Goal: Task Accomplishment & Management: Use online tool/utility

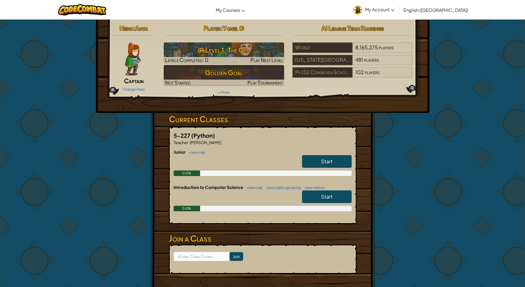
click at [334, 162] on link "Start" at bounding box center [327, 161] width 50 height 13
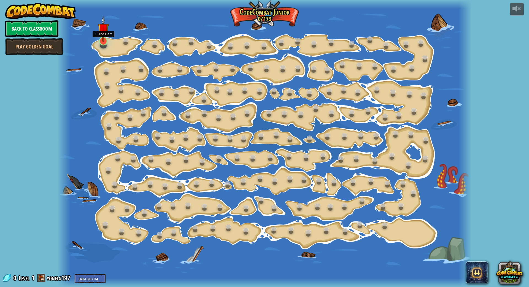
click at [101, 44] on link at bounding box center [102, 40] width 11 height 11
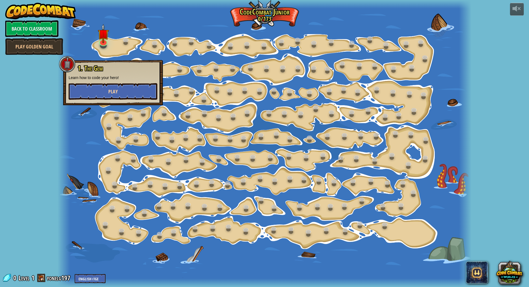
click at [96, 90] on button "Play" at bounding box center [113, 91] width 89 height 17
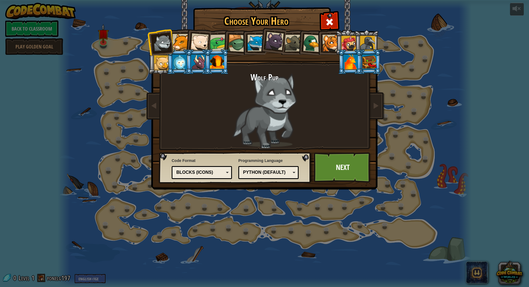
click at [216, 66] on div at bounding box center [217, 62] width 14 height 15
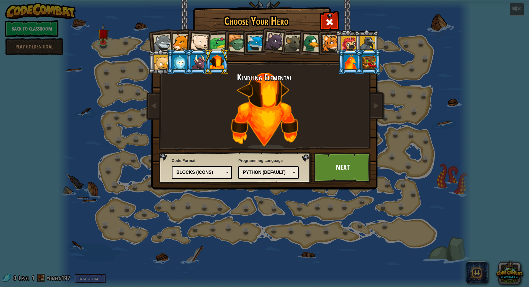
click at [354, 61] on div at bounding box center [351, 62] width 14 height 15
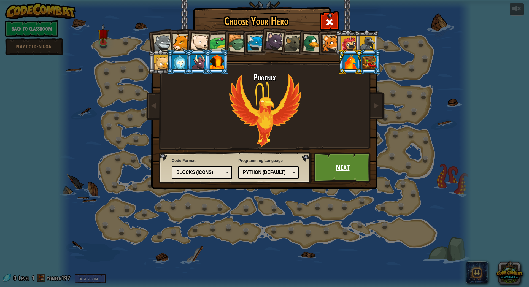
click at [331, 169] on link "Next" at bounding box center [343, 167] width 58 height 30
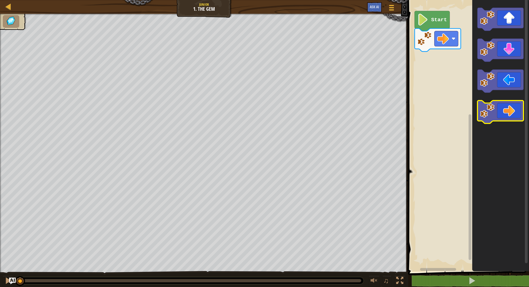
click at [504, 118] on icon "Blockly Workspace" at bounding box center [501, 112] width 46 height 23
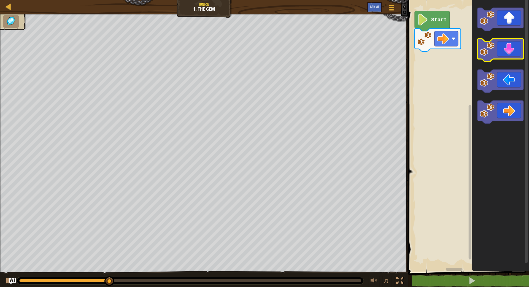
click at [498, 50] on icon "Blockly Workspace" at bounding box center [501, 50] width 46 height 23
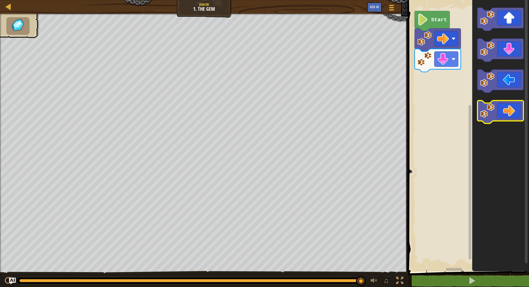
click at [510, 115] on icon "Blockly Workspace" at bounding box center [501, 112] width 46 height 23
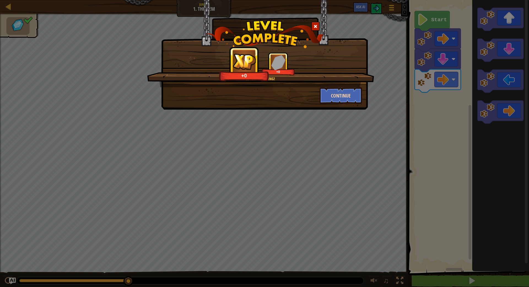
click at [329, 102] on button "Continue" at bounding box center [341, 95] width 43 height 17
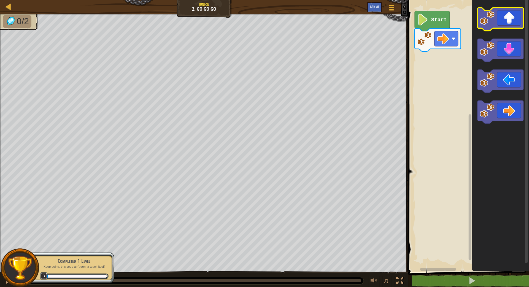
click at [496, 20] on icon "Blockly Workspace" at bounding box center [501, 19] width 46 height 23
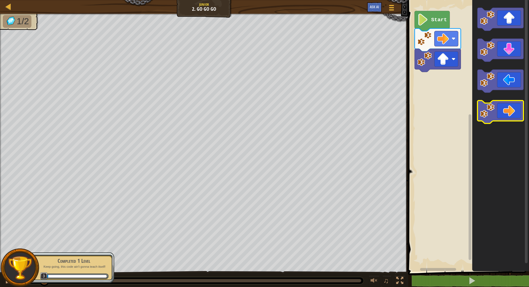
click at [505, 120] on icon "Blockly Workspace" at bounding box center [501, 112] width 46 height 23
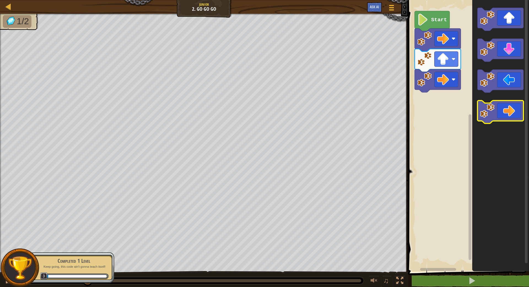
click at [505, 116] on icon "Blockly Workspace" at bounding box center [501, 112] width 46 height 23
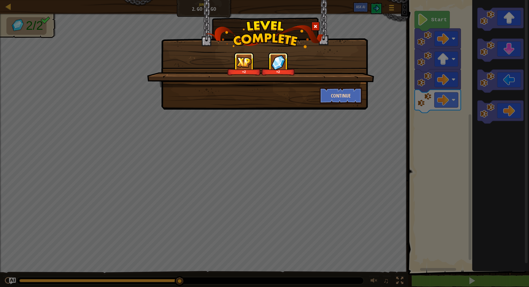
click at [331, 99] on button "Continue" at bounding box center [341, 95] width 43 height 17
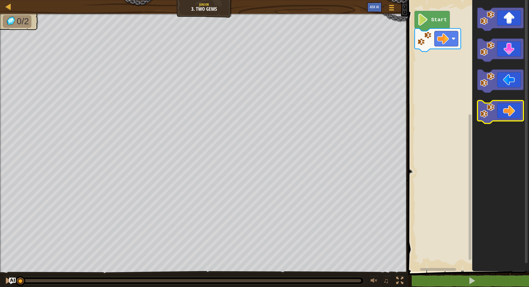
click at [502, 116] on icon "Blockly Workspace" at bounding box center [501, 112] width 46 height 23
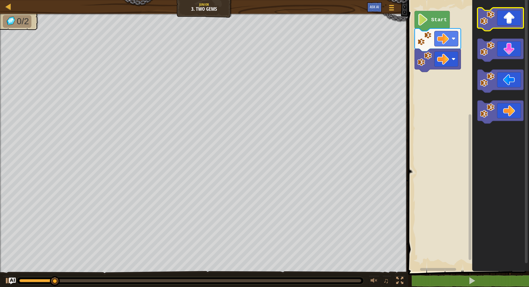
click at [506, 22] on icon "Blockly Workspace" at bounding box center [501, 19] width 46 height 23
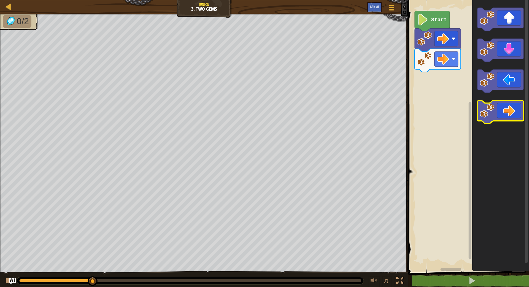
click at [505, 115] on icon "Blockly Workspace" at bounding box center [501, 112] width 46 height 23
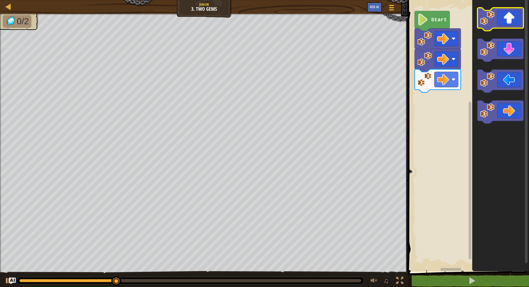
click at [504, 23] on icon "Blockly Workspace" at bounding box center [501, 19] width 46 height 23
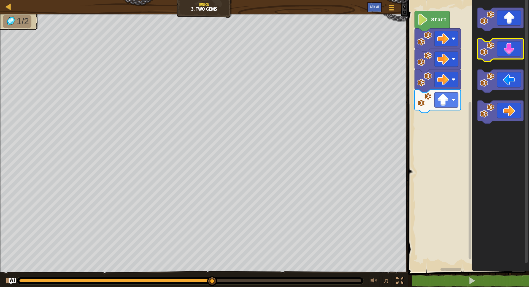
click at [500, 49] on icon "Blockly Workspace" at bounding box center [501, 50] width 46 height 23
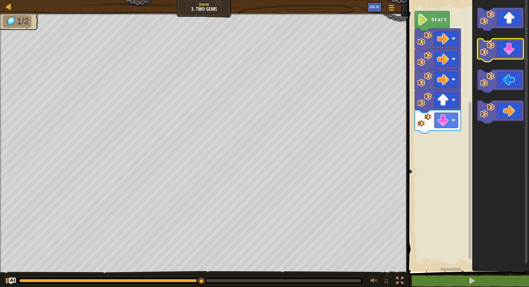
click at [500, 51] on icon "Blockly Workspace" at bounding box center [501, 50] width 46 height 23
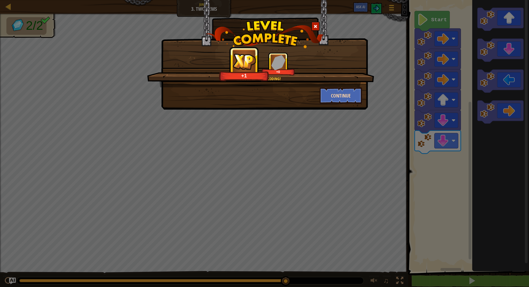
click at [342, 100] on button "Continue" at bounding box center [341, 95] width 43 height 17
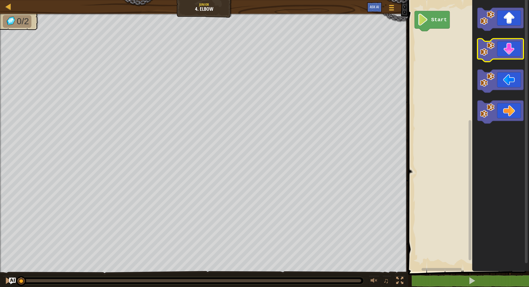
click at [508, 47] on icon "Blockly Workspace" at bounding box center [501, 50] width 46 height 23
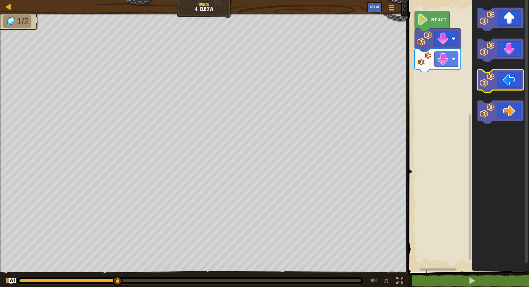
click at [504, 79] on icon "Blockly Workspace" at bounding box center [501, 81] width 46 height 23
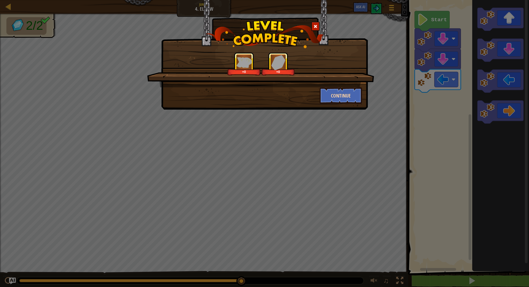
click at [346, 99] on button "Continue" at bounding box center [341, 95] width 43 height 17
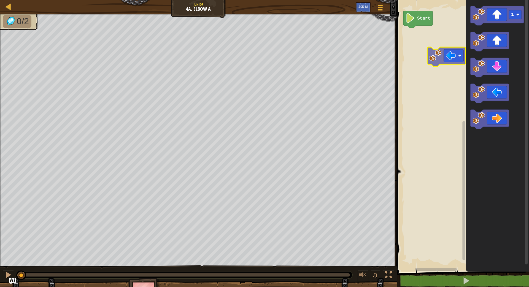
click at [450, 50] on div "Start 1" at bounding box center [462, 134] width 134 height 275
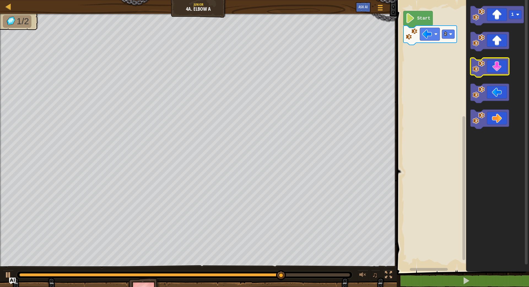
click at [490, 73] on icon "Blockly Workspace" at bounding box center [490, 67] width 39 height 19
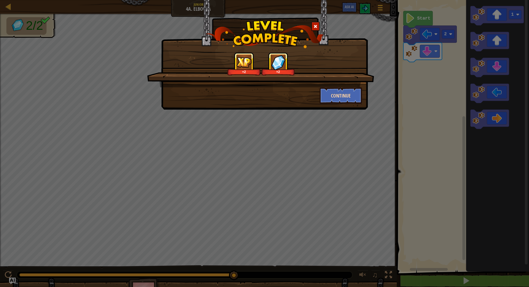
click at [333, 94] on button "Continue" at bounding box center [341, 95] width 43 height 17
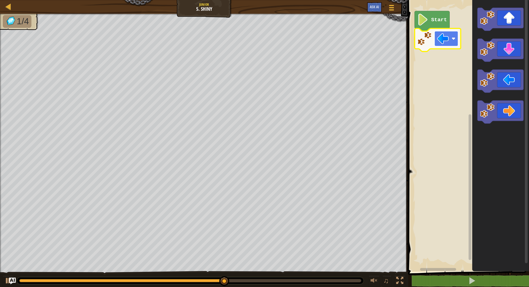
click at [444, 36] on image "Blockly Workspace" at bounding box center [443, 39] width 12 height 12
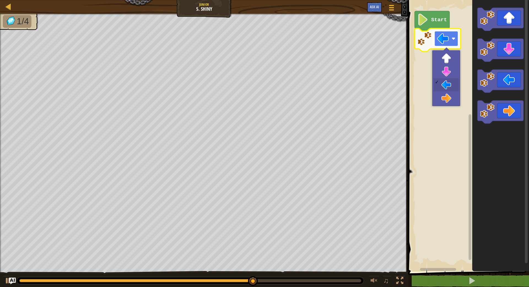
click at [440, 40] on image "Blockly Workspace" at bounding box center [443, 39] width 12 height 12
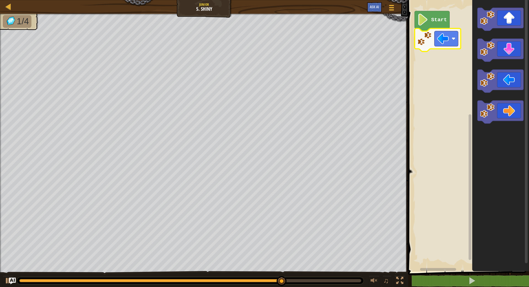
click at [418, 39] on image "Blockly Workspace" at bounding box center [425, 38] width 15 height 15
click at [457, 44] on rect "Blockly Workspace" at bounding box center [447, 38] width 24 height 15
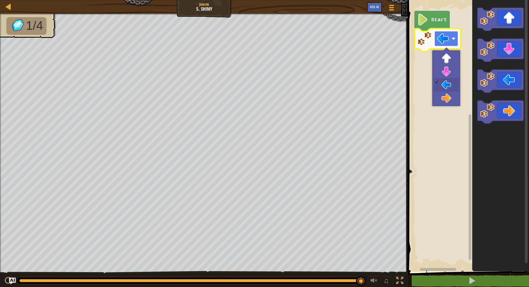
click at [454, 41] on rect "Blockly Workspace" at bounding box center [447, 38] width 24 height 15
click at [454, 40] on image "Blockly Workspace" at bounding box center [454, 39] width 4 height 4
click at [502, 84] on icon "Blockly Workspace" at bounding box center [501, 81] width 46 height 23
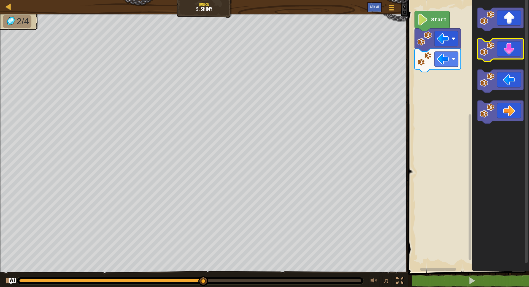
click at [500, 49] on icon "Blockly Workspace" at bounding box center [501, 50] width 46 height 23
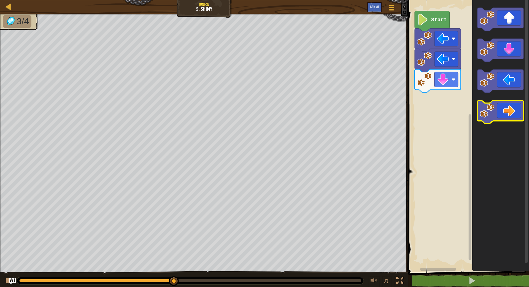
click at [505, 113] on icon "Blockly Workspace" at bounding box center [501, 112] width 46 height 23
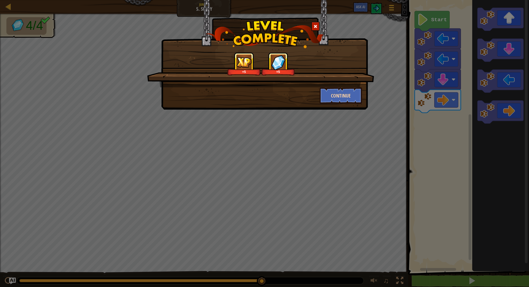
click at [337, 96] on button "Continue" at bounding box center [341, 95] width 43 height 17
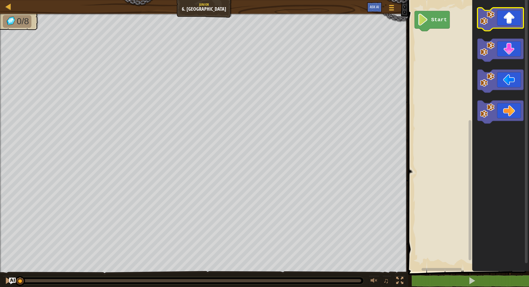
click at [494, 18] on image "Blockly Workspace" at bounding box center [487, 17] width 15 height 15
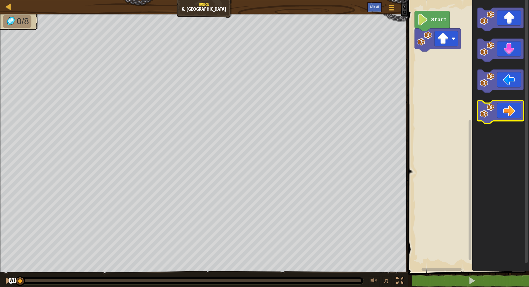
click at [510, 115] on icon "Blockly Workspace" at bounding box center [501, 112] width 46 height 23
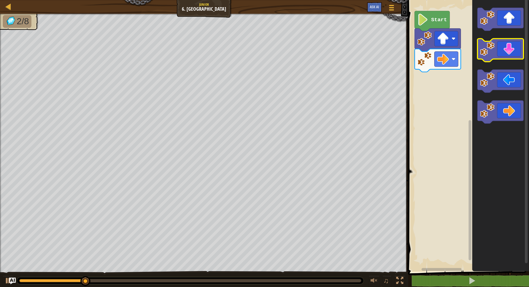
click at [494, 54] on image "Blockly Workspace" at bounding box center [487, 49] width 15 height 15
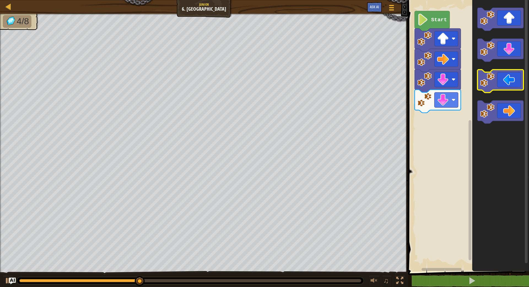
click at [505, 82] on icon "Blockly Workspace" at bounding box center [501, 81] width 46 height 23
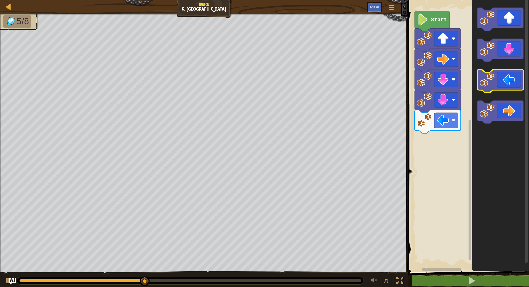
click at [505, 82] on icon "Blockly Workspace" at bounding box center [501, 81] width 46 height 23
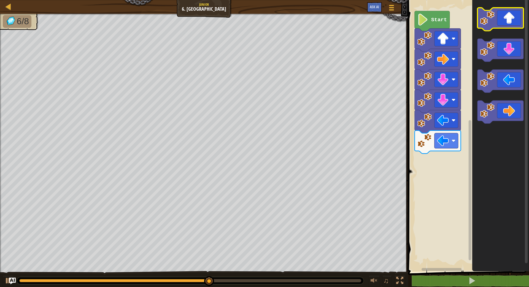
click at [503, 24] on icon "Blockly Workspace" at bounding box center [501, 19] width 46 height 23
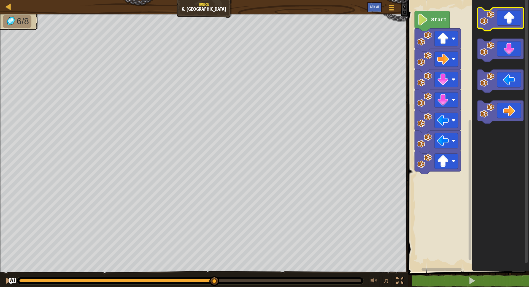
click at [503, 24] on icon "Blockly Workspace" at bounding box center [501, 19] width 46 height 23
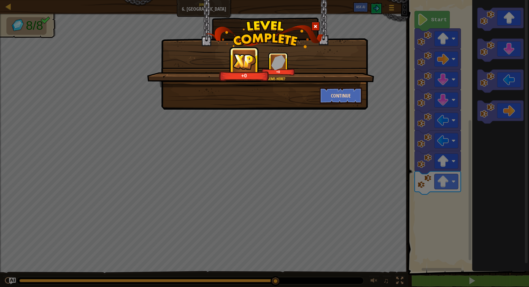
click at [339, 99] on button "Continue" at bounding box center [341, 95] width 43 height 17
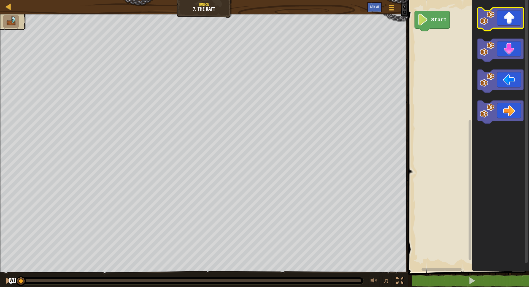
click at [506, 27] on icon "Blockly Workspace" at bounding box center [501, 19] width 46 height 23
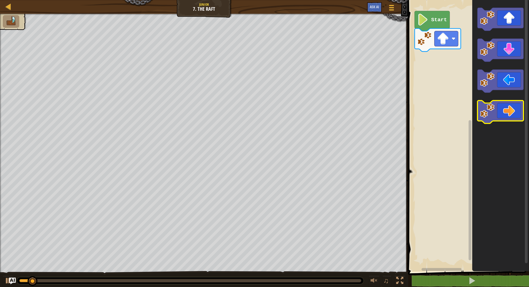
click at [509, 115] on icon "Blockly Workspace" at bounding box center [501, 112] width 46 height 23
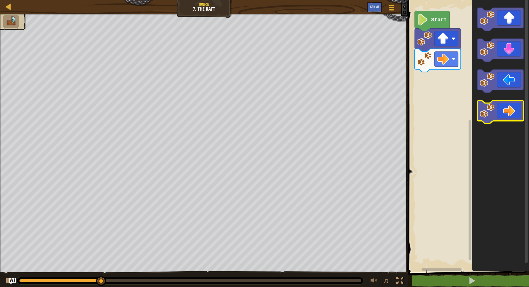
click at [505, 118] on icon "Blockly Workspace" at bounding box center [501, 112] width 46 height 23
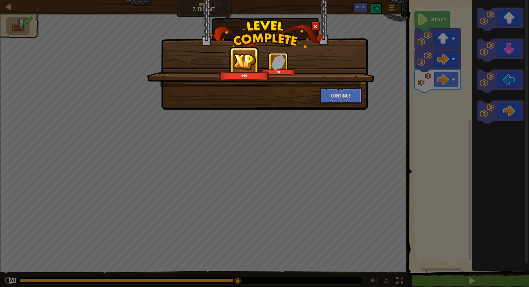
click at [337, 96] on button "Continue" at bounding box center [341, 95] width 43 height 17
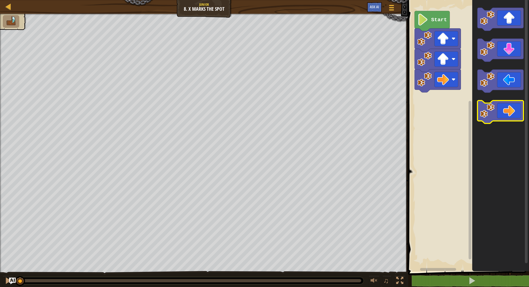
click at [504, 115] on icon "Blockly Workspace" at bounding box center [501, 112] width 46 height 23
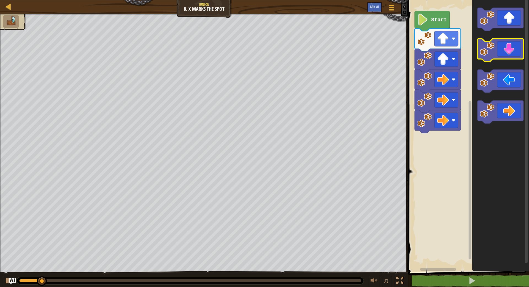
click at [498, 52] on icon "Blockly Workspace" at bounding box center [501, 50] width 46 height 23
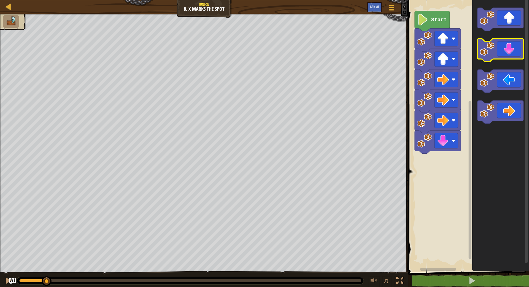
click at [498, 52] on icon "Blockly Workspace" at bounding box center [501, 50] width 46 height 23
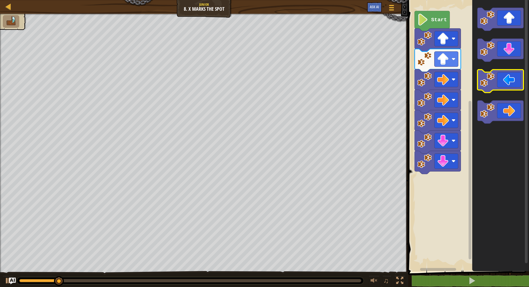
click at [502, 81] on icon "Blockly Workspace" at bounding box center [501, 81] width 46 height 23
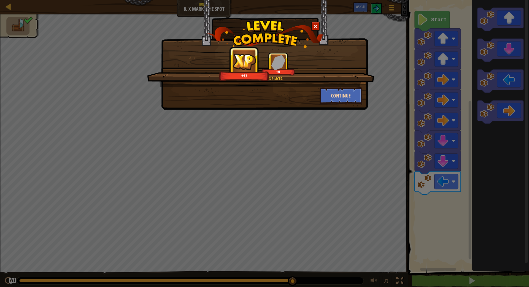
click at [342, 99] on button "Continue" at bounding box center [341, 95] width 43 height 17
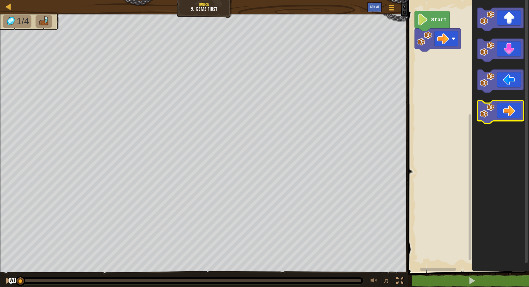
click at [508, 114] on icon "Blockly Workspace" at bounding box center [501, 112] width 46 height 23
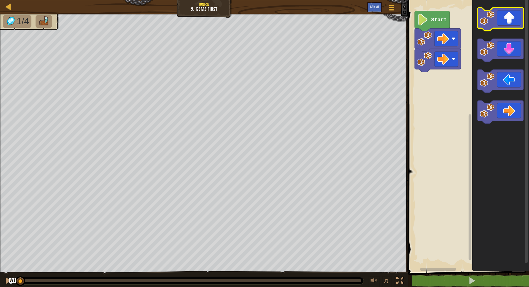
click at [503, 21] on icon "Blockly Workspace" at bounding box center [501, 19] width 46 height 23
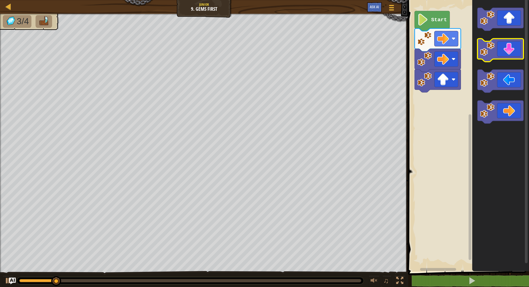
click at [509, 46] on icon "Blockly Workspace" at bounding box center [501, 50] width 46 height 23
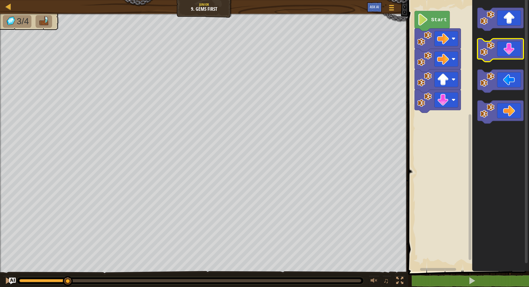
click at [512, 53] on icon "Blockly Workspace" at bounding box center [501, 50] width 46 height 23
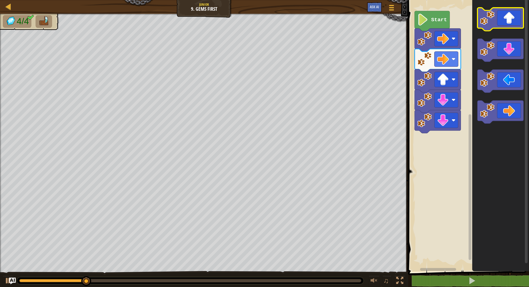
click at [503, 23] on icon "Blockly Workspace" at bounding box center [501, 19] width 46 height 23
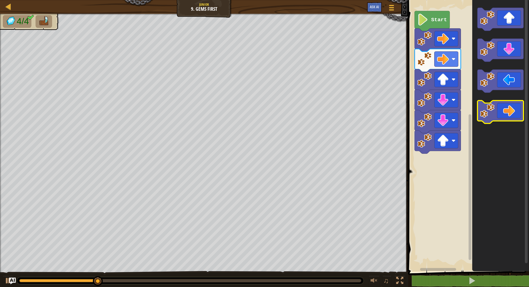
click at [503, 113] on icon "Blockly Workspace" at bounding box center [501, 112] width 46 height 23
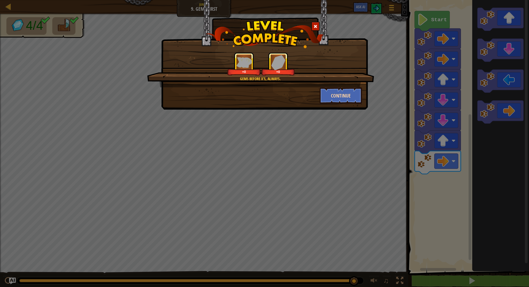
click at [340, 100] on button "Continue" at bounding box center [341, 95] width 43 height 17
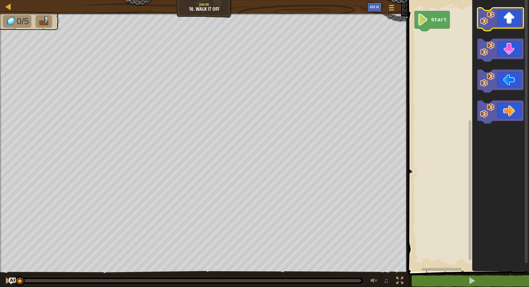
click at [507, 18] on icon "Blockly Workspace" at bounding box center [501, 19] width 46 height 23
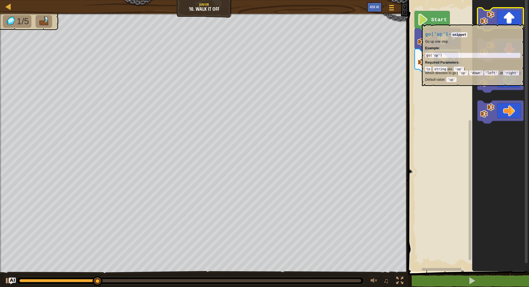
click at [507, 22] on icon "Blockly Workspace" at bounding box center [501, 19] width 46 height 23
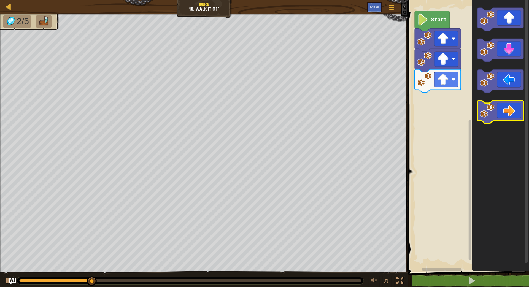
click at [514, 114] on icon "Blockly Workspace" at bounding box center [501, 112] width 46 height 23
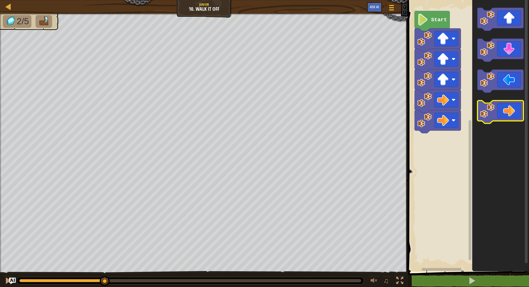
click at [514, 114] on icon "Blockly Workspace" at bounding box center [501, 112] width 46 height 23
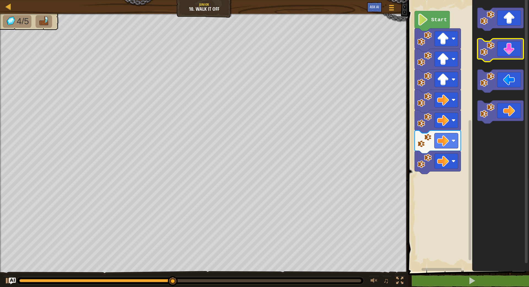
click at [500, 49] on icon "Blockly Workspace" at bounding box center [501, 50] width 46 height 23
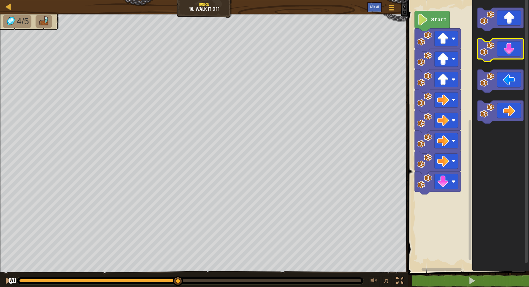
click at [499, 49] on icon "Blockly Workspace" at bounding box center [501, 50] width 46 height 23
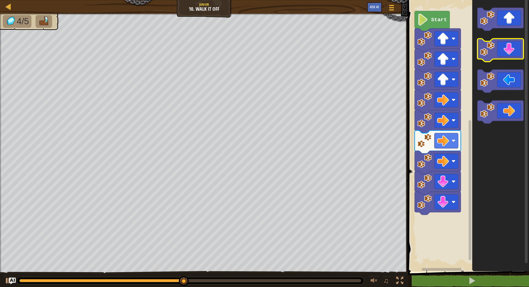
click at [499, 49] on icon "Blockly Workspace" at bounding box center [501, 50] width 46 height 23
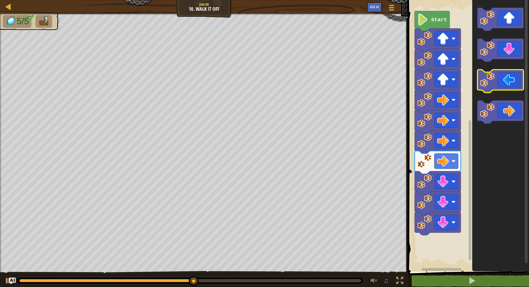
click at [506, 86] on icon "Blockly Workspace" at bounding box center [501, 81] width 46 height 23
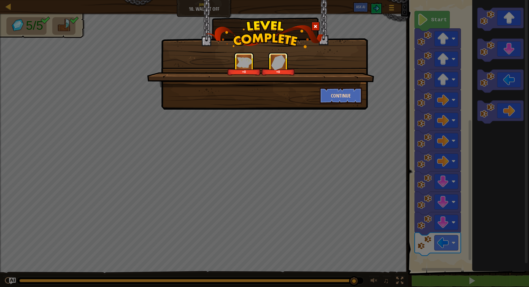
click at [333, 94] on button "Continue" at bounding box center [341, 95] width 43 height 17
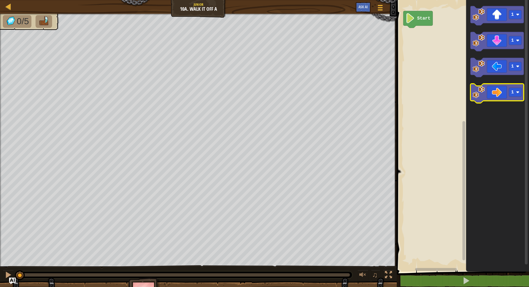
click at [502, 95] on icon "Blockly Workspace" at bounding box center [497, 93] width 53 height 19
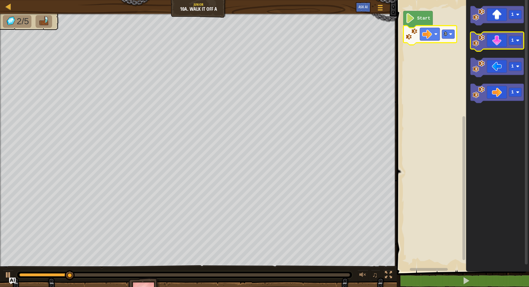
click at [494, 41] on icon "Blockly Workspace" at bounding box center [497, 41] width 53 height 19
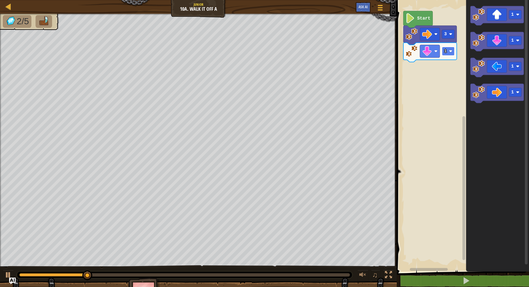
click at [452, 53] on rect "Blockly Workspace" at bounding box center [448, 51] width 13 height 9
click at [490, 68] on icon "Blockly Workspace" at bounding box center [497, 67] width 53 height 19
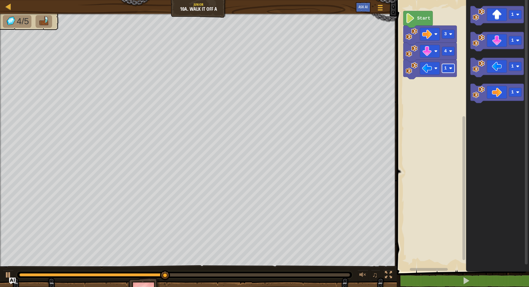
click at [452, 72] on rect "Blockly Workspace" at bounding box center [448, 68] width 13 height 9
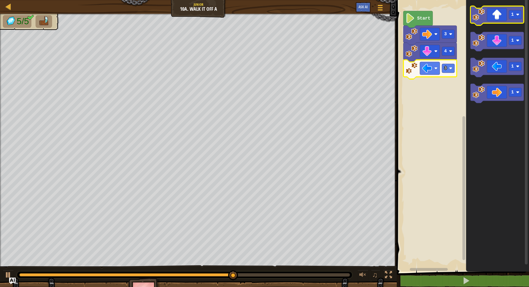
click at [490, 22] on icon "Blockly Workspace" at bounding box center [497, 15] width 53 height 19
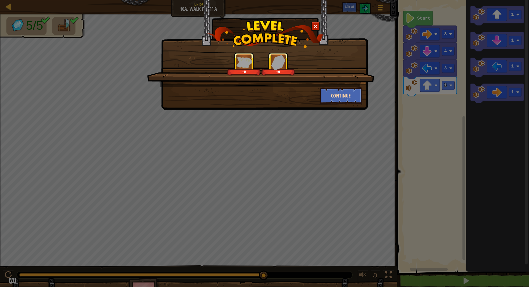
click at [347, 93] on button "Continue" at bounding box center [341, 95] width 43 height 17
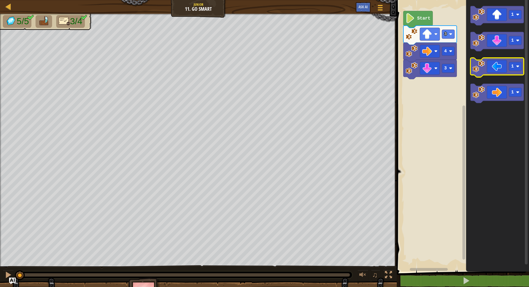
click at [491, 69] on icon "Blockly Workspace" at bounding box center [497, 67] width 53 height 19
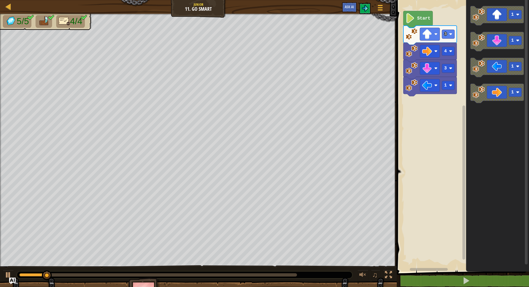
click at [418, 16] on text "Start" at bounding box center [423, 18] width 13 height 5
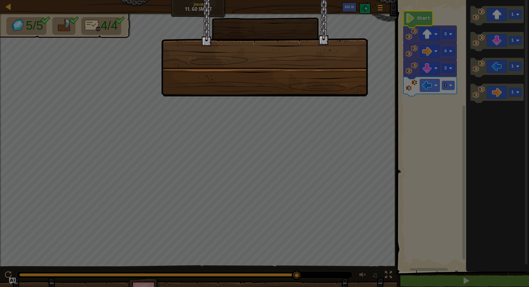
drag, startPoint x: 356, startPoint y: 78, endPoint x: 357, endPoint y: 81, distance: 3.3
click at [357, 81] on div at bounding box center [264, 48] width 207 height 97
click at [358, 81] on div at bounding box center [264, 48] width 207 height 97
click at [357, 81] on div at bounding box center [264, 48] width 207 height 97
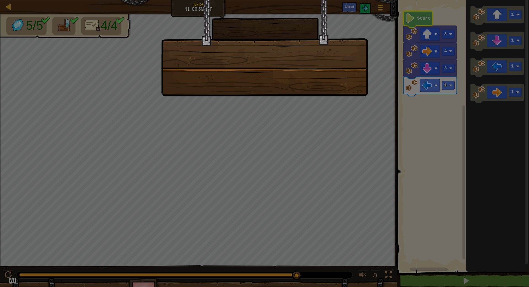
click at [357, 82] on div at bounding box center [264, 48] width 207 height 97
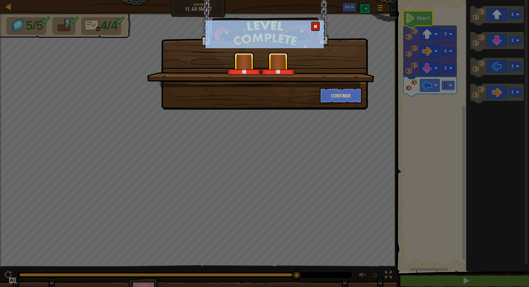
click at [357, 82] on div "+0 +0 Continue" at bounding box center [264, 55] width 207 height 110
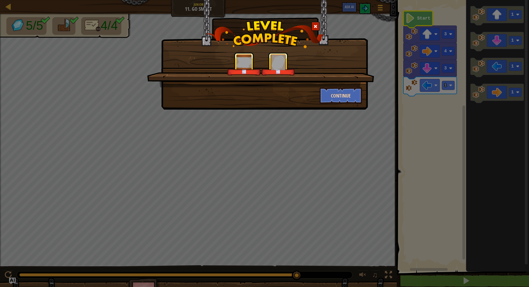
click at [349, 97] on button "Continue" at bounding box center [341, 95] width 43 height 17
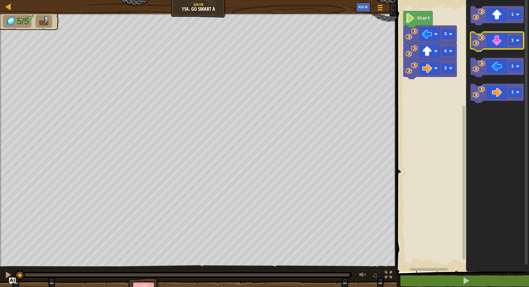
click at [491, 41] on icon "Blockly Workspace" at bounding box center [497, 41] width 53 height 19
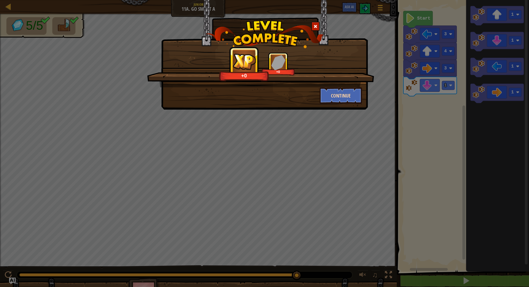
click at [337, 94] on button "Continue" at bounding box center [341, 95] width 43 height 17
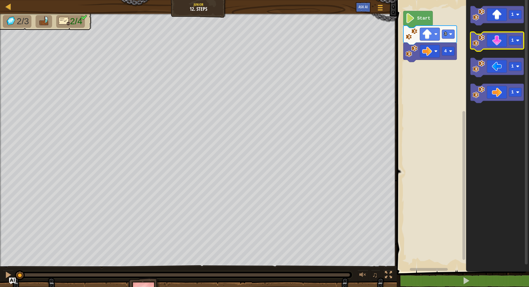
click at [490, 44] on icon "Blockly Workspace" at bounding box center [497, 41] width 53 height 19
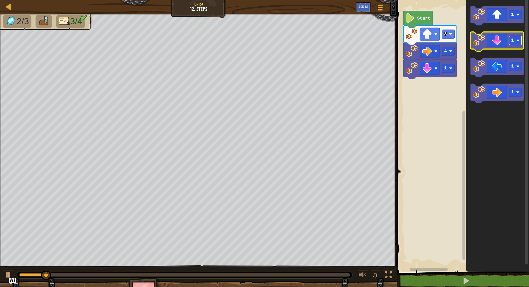
click at [514, 43] on text "1" at bounding box center [513, 40] width 3 height 5
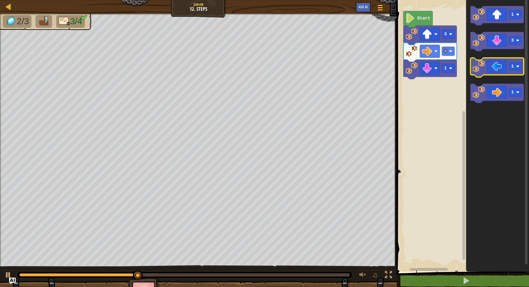
click at [495, 68] on icon "Blockly Workspace" at bounding box center [497, 67] width 53 height 19
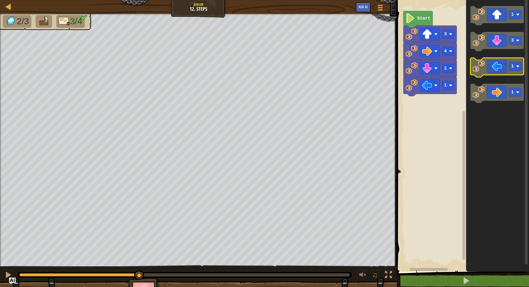
click at [495, 68] on icon "Blockly Workspace" at bounding box center [497, 67] width 53 height 19
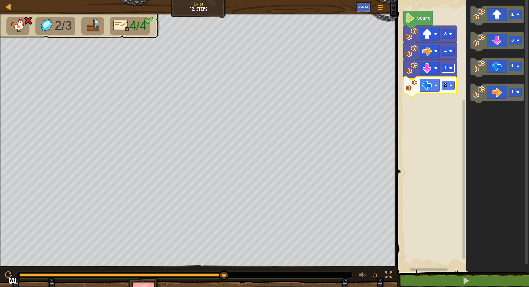
click at [448, 70] on rect "Blockly Workspace" at bounding box center [448, 68] width 13 height 9
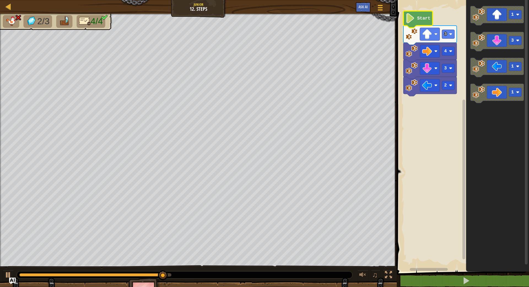
click at [416, 21] on icon "Blockly Workspace" at bounding box center [418, 19] width 29 height 17
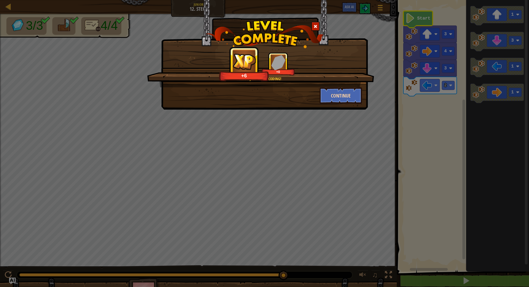
click at [342, 100] on button "Continue" at bounding box center [341, 95] width 43 height 17
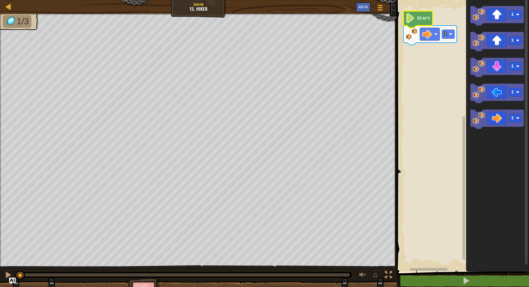
click at [406, 17] on image "Blockly Workspace" at bounding box center [410, 18] width 9 height 10
click at [489, 43] on icon "Blockly Workspace" at bounding box center [497, 41] width 53 height 19
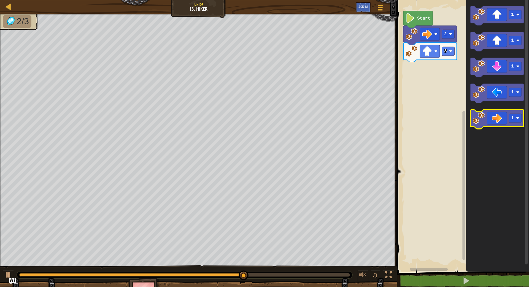
click at [496, 121] on icon "Blockly Workspace" at bounding box center [497, 119] width 53 height 19
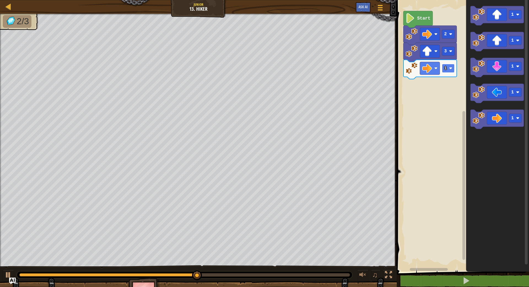
click at [449, 72] on rect "Blockly Workspace" at bounding box center [448, 68] width 13 height 9
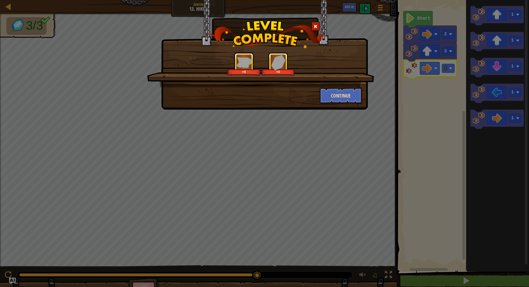
click at [343, 99] on button "Continue" at bounding box center [341, 95] width 43 height 17
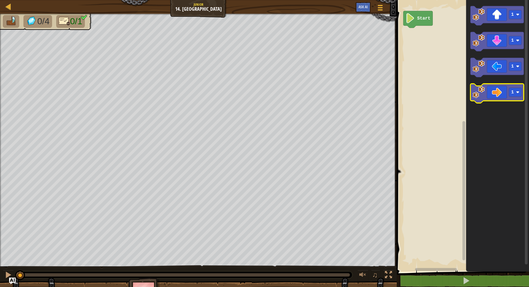
click at [502, 97] on icon "Blockly Workspace" at bounding box center [497, 93] width 53 height 19
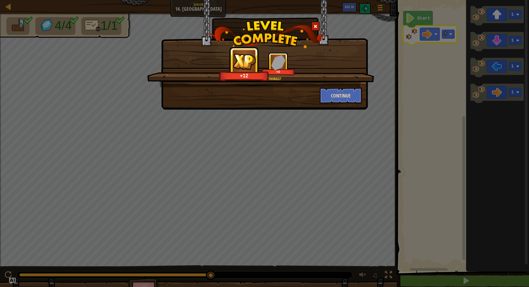
click at [339, 99] on button "Continue" at bounding box center [341, 95] width 43 height 17
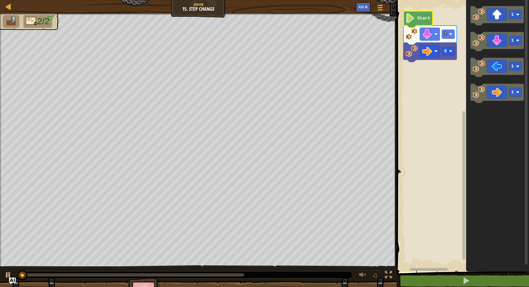
click at [417, 24] on icon "Blockly Workspace" at bounding box center [418, 19] width 29 height 17
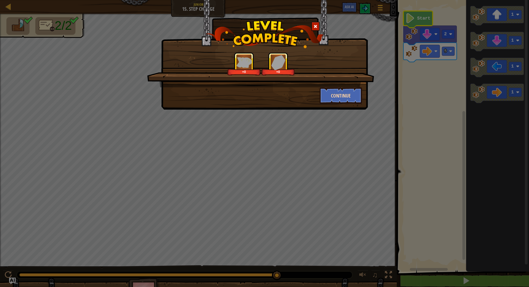
click at [331, 98] on button "Continue" at bounding box center [341, 95] width 43 height 17
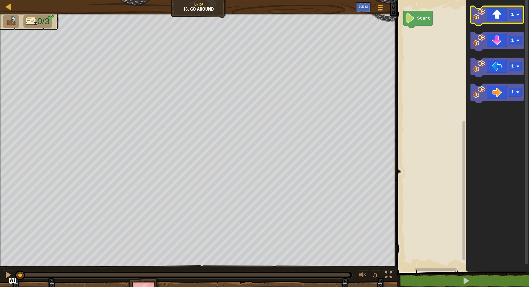
click at [486, 18] on icon "Blockly Workspace" at bounding box center [497, 15] width 53 height 19
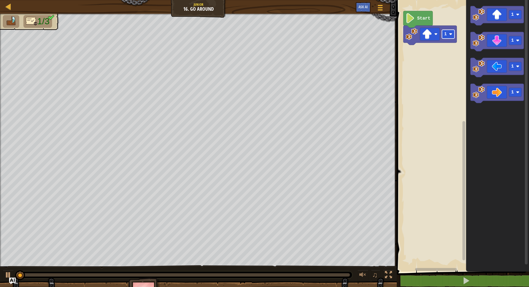
click at [451, 33] on image "Blockly Workspace" at bounding box center [450, 34] width 3 height 3
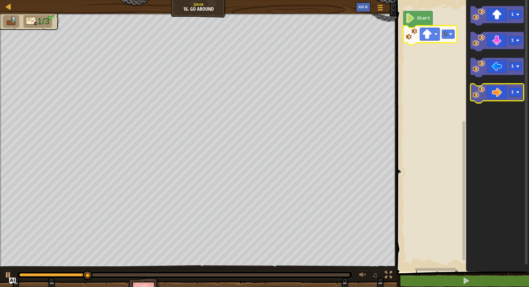
click at [497, 94] on icon "Blockly Workspace" at bounding box center [497, 93] width 53 height 19
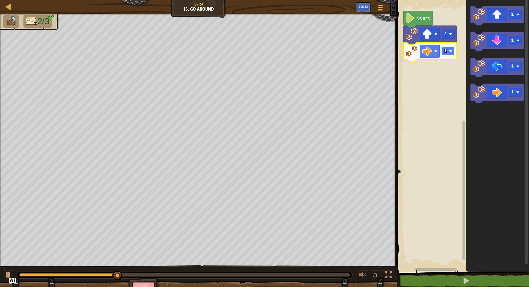
click at [448, 55] on rect "Blockly Workspace" at bounding box center [448, 51] width 13 height 9
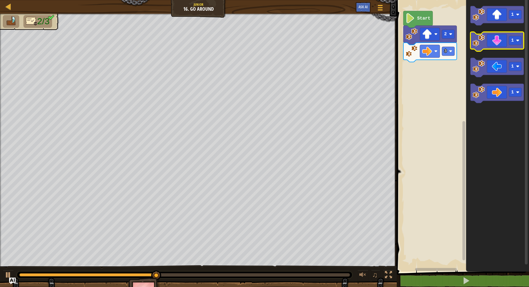
click at [493, 46] on icon "Blockly Workspace" at bounding box center [497, 41] width 53 height 19
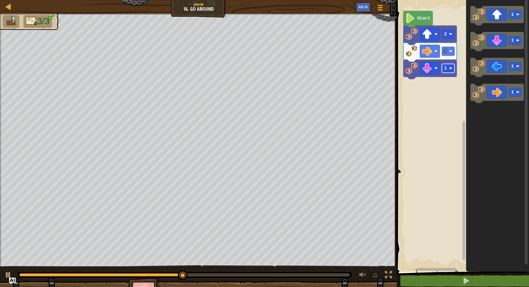
click at [446, 70] on text "1" at bounding box center [445, 68] width 3 height 5
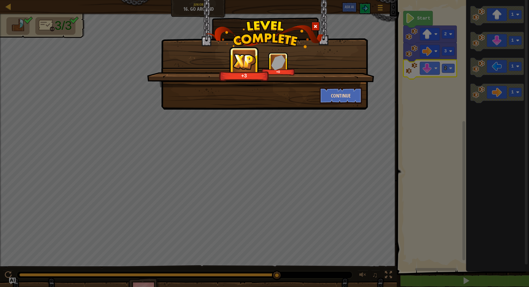
click at [344, 100] on button "Continue" at bounding box center [341, 95] width 43 height 17
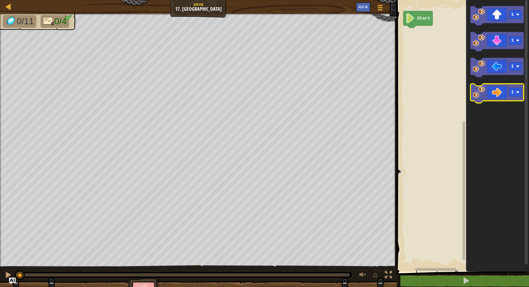
click at [493, 98] on icon "Blockly Workspace" at bounding box center [497, 93] width 53 height 19
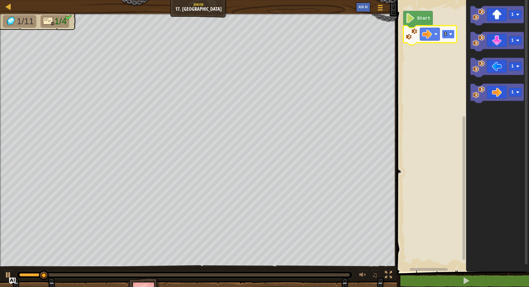
click at [446, 36] on text "1" at bounding box center [445, 34] width 3 height 5
click at [489, 21] on icon "Blockly Workspace" at bounding box center [497, 15] width 53 height 19
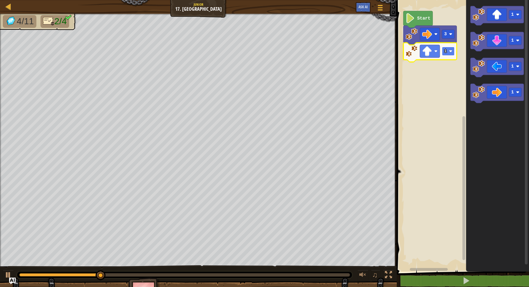
click at [448, 54] on rect "Blockly Workspace" at bounding box center [448, 51] width 13 height 9
click at [491, 67] on icon "Blockly Workspace" at bounding box center [497, 67] width 53 height 19
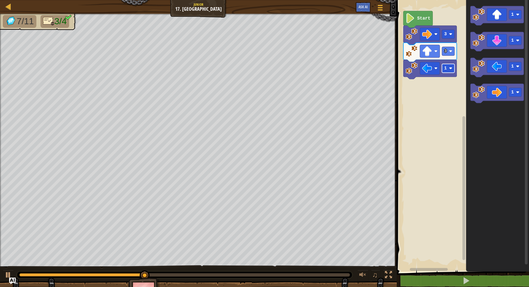
click at [450, 71] on rect "Blockly Workspace" at bounding box center [448, 68] width 13 height 9
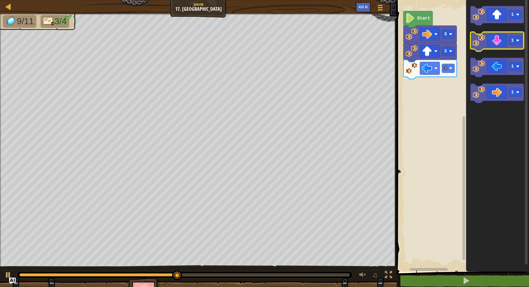
click at [490, 52] on icon "1 1 1 1" at bounding box center [498, 134] width 63 height 275
click at [496, 45] on icon "Blockly Workspace" at bounding box center [497, 41] width 53 height 19
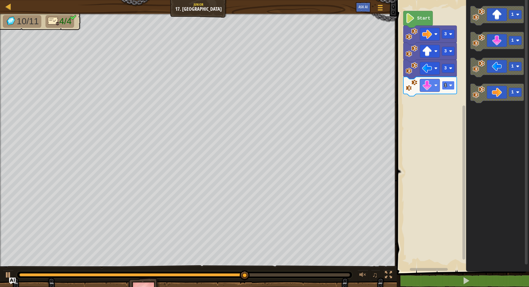
click at [450, 86] on image "Blockly Workspace" at bounding box center [450, 85] width 3 height 3
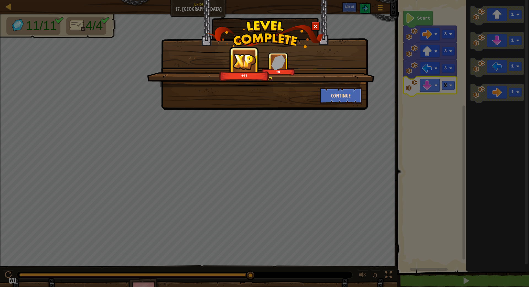
click at [340, 92] on button "Continue" at bounding box center [341, 95] width 43 height 17
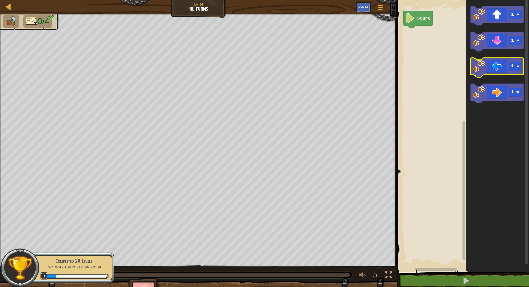
click at [498, 70] on icon "Blockly Workspace" at bounding box center [497, 67] width 53 height 19
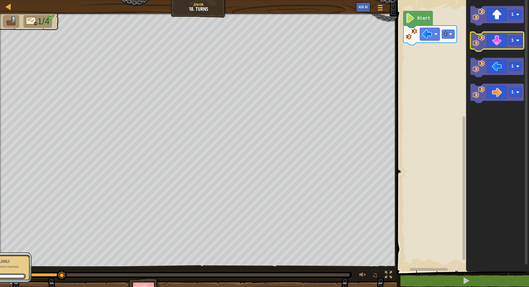
click at [499, 43] on icon "Blockly Workspace" at bounding box center [497, 41] width 53 height 19
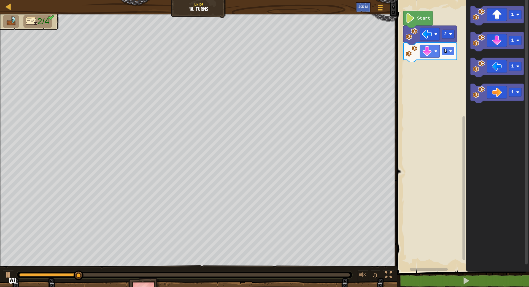
click at [451, 55] on rect "Blockly Workspace" at bounding box center [448, 51] width 13 height 9
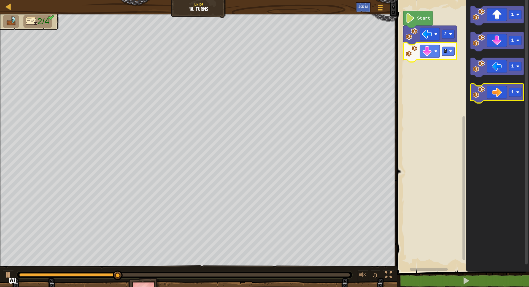
click at [491, 100] on icon "Blockly Workspace" at bounding box center [497, 93] width 53 height 19
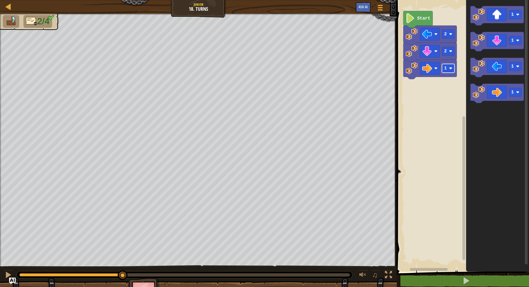
click at [453, 73] on rect "Blockly Workspace" at bounding box center [448, 68] width 13 height 9
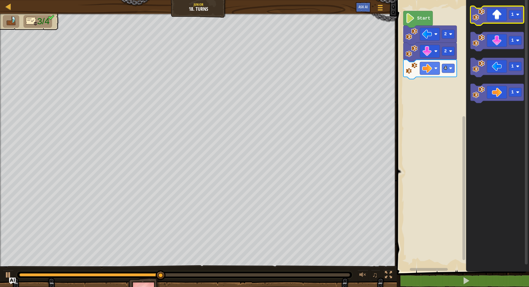
click at [493, 20] on icon "Blockly Workspace" at bounding box center [497, 15] width 53 height 19
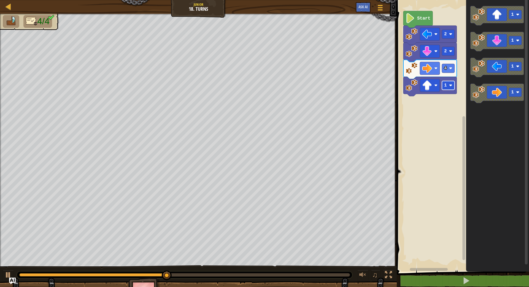
click at [446, 89] on rect "Blockly Workspace" at bounding box center [448, 85] width 13 height 9
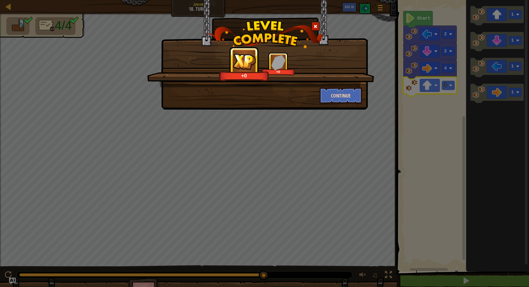
click at [333, 97] on button "Continue" at bounding box center [341, 95] width 43 height 17
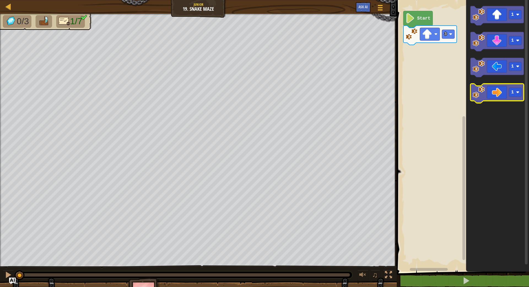
click at [497, 94] on icon "Blockly Workspace" at bounding box center [497, 93] width 53 height 19
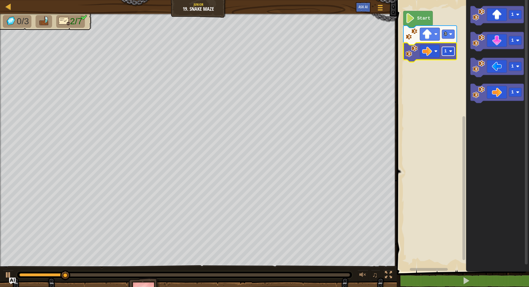
click at [446, 53] on text "1" at bounding box center [445, 51] width 3 height 5
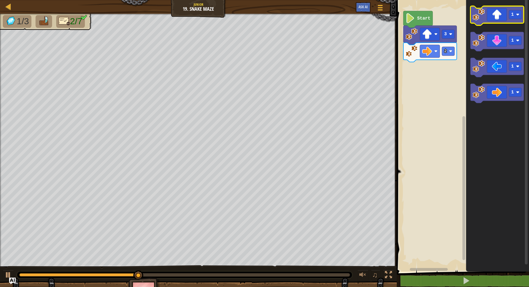
click at [492, 23] on icon "Blockly Workspace" at bounding box center [497, 15] width 53 height 19
click at [489, 17] on icon "Blockly Workspace" at bounding box center [497, 15] width 53 height 19
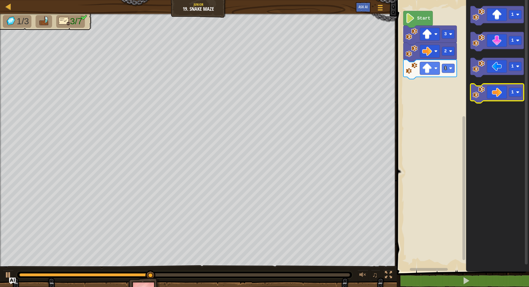
click at [499, 95] on icon "Blockly Workspace" at bounding box center [497, 93] width 53 height 19
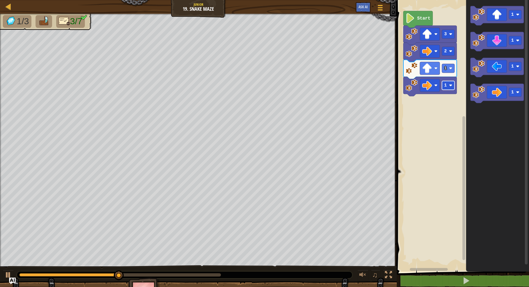
click at [450, 87] on rect "Blockly Workspace" at bounding box center [448, 85] width 13 height 9
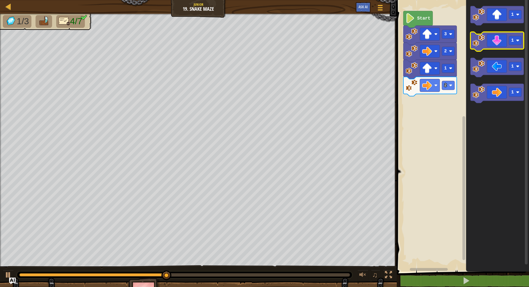
click at [481, 41] on image "Blockly Workspace" at bounding box center [479, 40] width 12 height 12
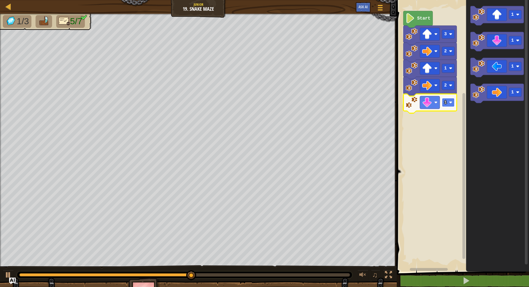
click at [448, 103] on rect "Blockly Workspace" at bounding box center [448, 102] width 13 height 9
click at [497, 96] on icon "Blockly Workspace" at bounding box center [497, 93] width 53 height 19
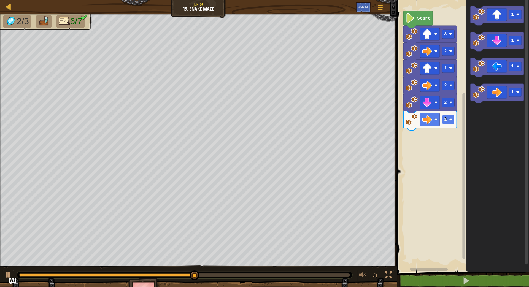
click at [446, 121] on text "1" at bounding box center [445, 119] width 3 height 5
click at [492, 19] on icon "Blockly Workspace" at bounding box center [497, 15] width 53 height 19
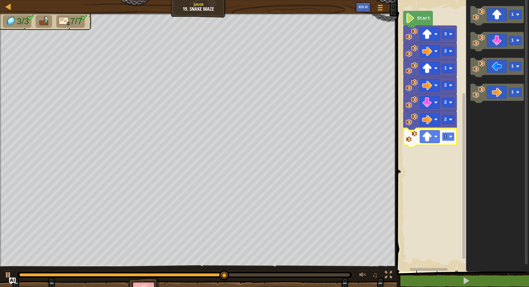
click at [447, 137] on text "1" at bounding box center [445, 136] width 3 height 5
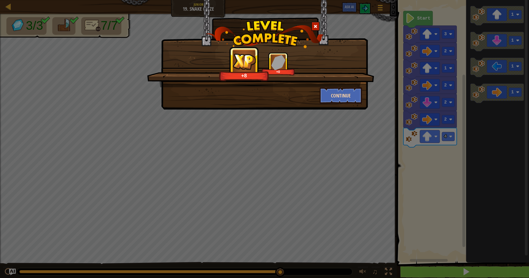
click at [351, 100] on button "Continue" at bounding box center [341, 95] width 43 height 17
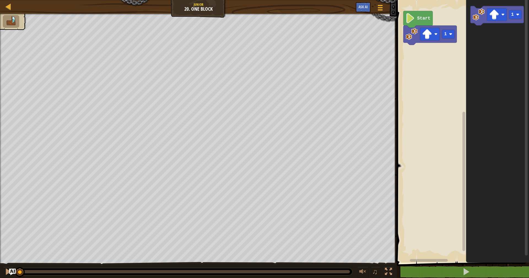
click at [417, 17] on icon "Blockly Workspace" at bounding box center [418, 19] width 29 height 17
click at [445, 36] on text "1" at bounding box center [445, 34] width 3 height 5
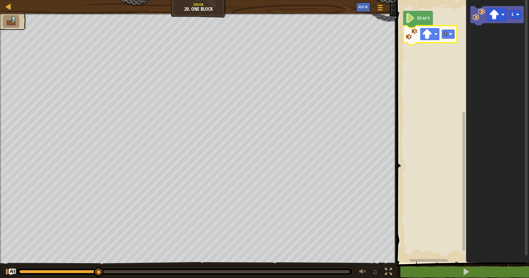
click at [433, 36] on rect "Blockly Workspace" at bounding box center [430, 34] width 20 height 13
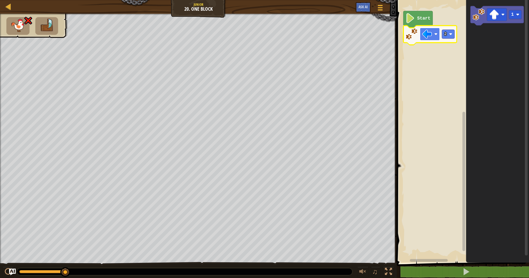
click at [432, 37] on image "Blockly Workspace" at bounding box center [427, 34] width 10 height 10
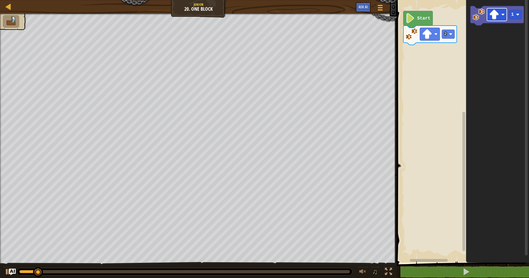
click at [476, 42] on icon "1" at bounding box center [498, 130] width 63 height 266
click at [482, 24] on g "1" at bounding box center [497, 15] width 53 height 19
click at [479, 30] on icon "1" at bounding box center [498, 130] width 63 height 266
click at [478, 23] on icon "Blockly Workspace" at bounding box center [497, 15] width 53 height 19
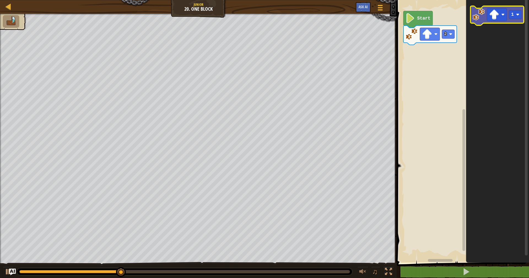
click at [485, 21] on icon "Blockly Workspace" at bounding box center [497, 15] width 53 height 19
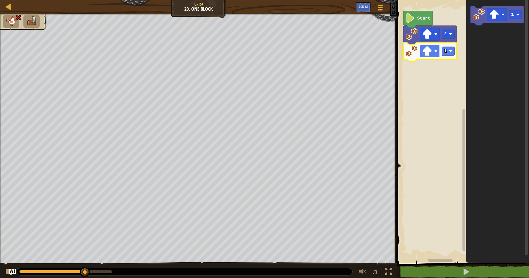
click at [435, 54] on rect "Blockly Workspace" at bounding box center [430, 51] width 20 height 13
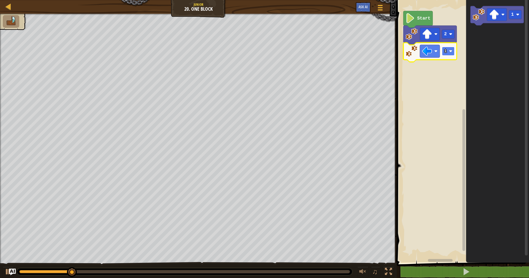
click at [451, 49] on rect "Blockly Workspace" at bounding box center [448, 51] width 13 height 9
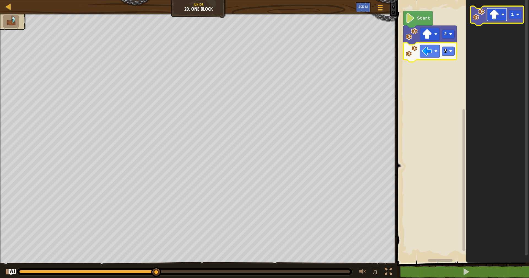
click at [494, 17] on image "Blockly Workspace" at bounding box center [495, 15] width 10 height 10
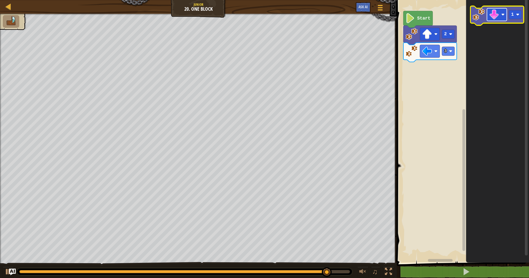
click at [493, 18] on image "Blockly Workspace" at bounding box center [495, 15] width 10 height 10
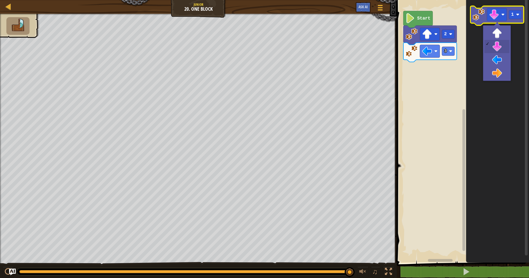
click at [485, 22] on icon "Blockly Workspace" at bounding box center [497, 15] width 53 height 19
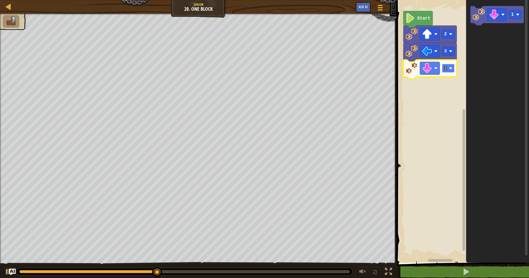
click at [451, 71] on rect "Blockly Workspace" at bounding box center [448, 68] width 13 height 9
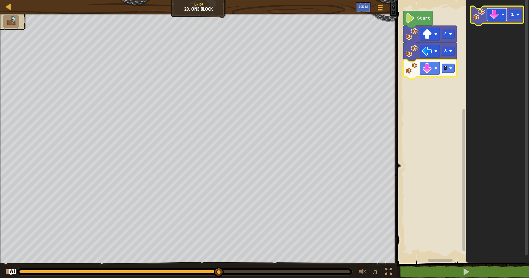
click at [502, 16] on image "Blockly Workspace" at bounding box center [503, 14] width 3 height 3
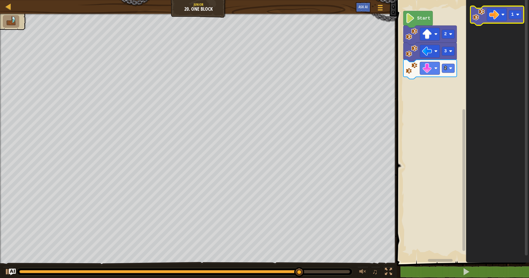
click at [474, 18] on image "Blockly Workspace" at bounding box center [479, 15] width 12 height 12
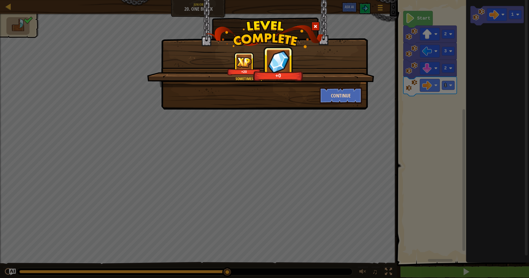
click at [346, 98] on button "Continue" at bounding box center [341, 95] width 43 height 17
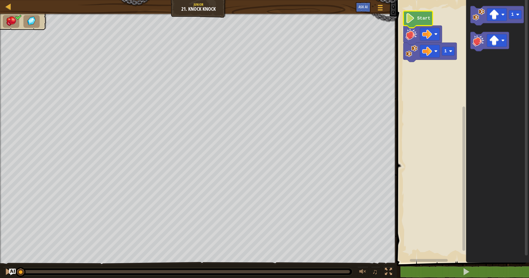
click at [429, 22] on icon "Blockly Workspace" at bounding box center [418, 19] width 29 height 17
click at [502, 17] on rect "Blockly Workspace" at bounding box center [497, 14] width 20 height 13
click at [486, 20] on icon "Blockly Workspace" at bounding box center [497, 15] width 53 height 19
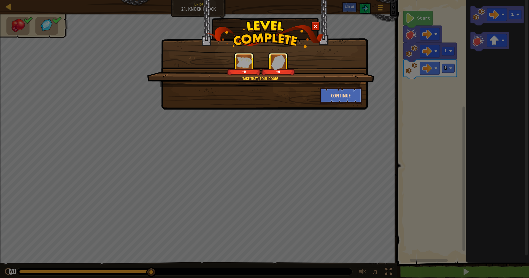
click at [342, 89] on button "Continue" at bounding box center [341, 95] width 43 height 17
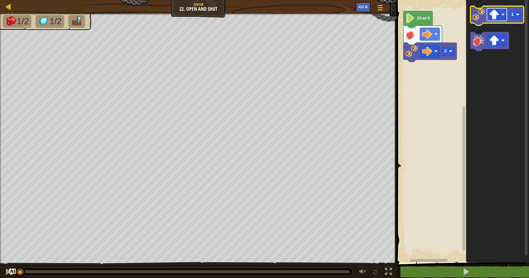
click at [503, 17] on rect "Blockly Workspace" at bounding box center [497, 14] width 20 height 13
click at [485, 20] on image "Blockly Workspace" at bounding box center [479, 15] width 12 height 12
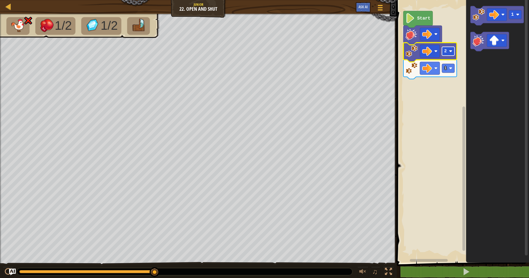
click at [451, 54] on rect "Blockly Workspace" at bounding box center [448, 51] width 13 height 9
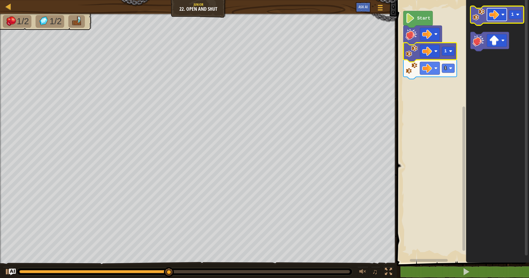
click at [490, 20] on rect "Blockly Workspace" at bounding box center [497, 14] width 20 height 13
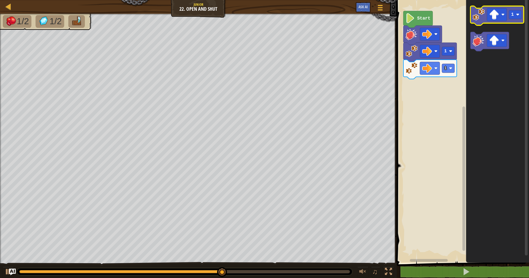
click at [479, 20] on image "Blockly Workspace" at bounding box center [479, 15] width 12 height 12
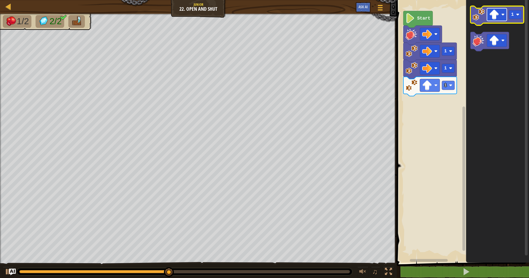
click at [503, 14] on image "Blockly Workspace" at bounding box center [503, 14] width 3 height 3
click at [481, 26] on icon "1" at bounding box center [498, 130] width 63 height 266
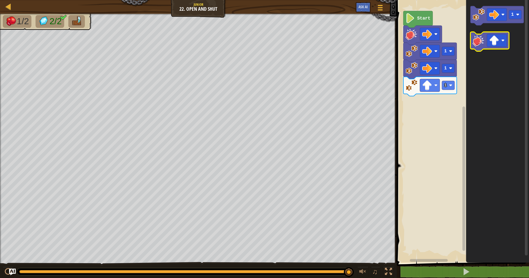
click at [478, 45] on image "Blockly Workspace" at bounding box center [479, 40] width 12 height 12
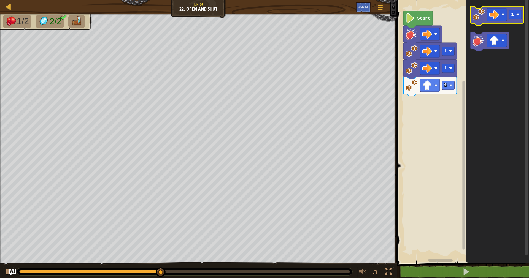
click at [480, 18] on image "Blockly Workspace" at bounding box center [479, 15] width 12 height 12
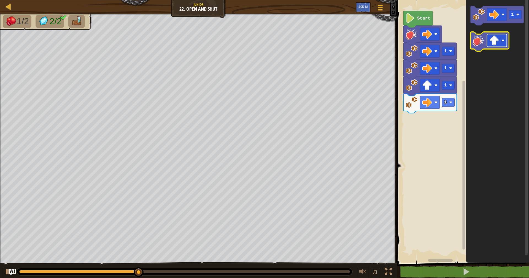
click at [489, 46] on rect "Blockly Workspace" at bounding box center [497, 40] width 20 height 13
click at [483, 45] on image "Blockly Workspace" at bounding box center [479, 40] width 12 height 12
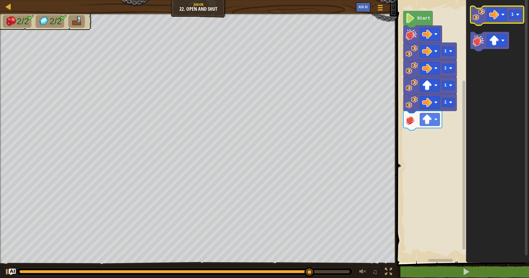
click at [477, 22] on icon "Blockly Workspace" at bounding box center [497, 15] width 53 height 19
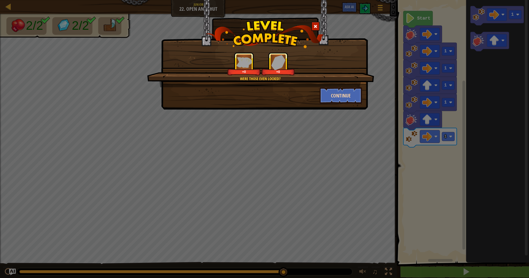
click at [338, 93] on button "Continue" at bounding box center [341, 95] width 43 height 17
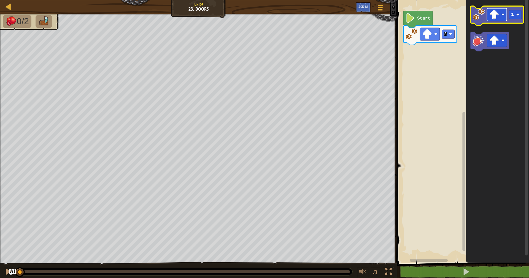
click at [503, 15] on image "Blockly Workspace" at bounding box center [503, 14] width 3 height 3
click at [483, 14] on image "Blockly Workspace" at bounding box center [479, 15] width 12 height 12
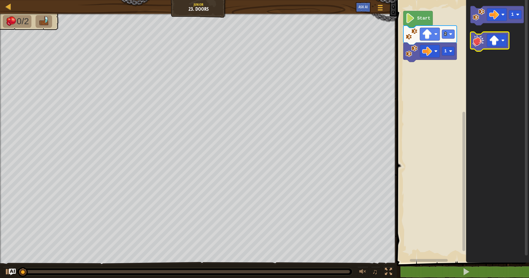
click at [485, 44] on image "Blockly Workspace" at bounding box center [479, 40] width 12 height 12
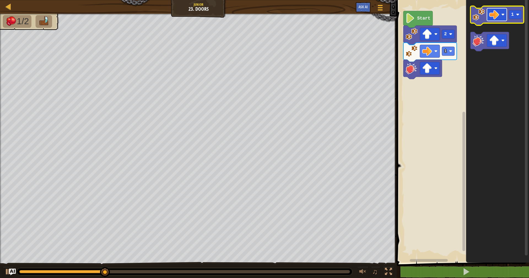
click at [503, 15] on image "Blockly Workspace" at bounding box center [503, 14] width 3 height 3
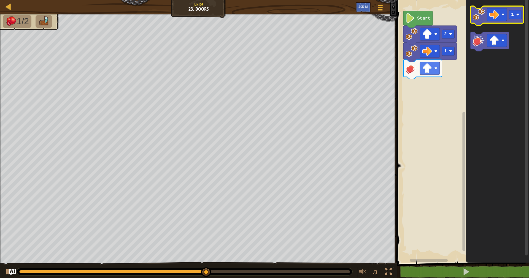
click at [478, 19] on image "Blockly Workspace" at bounding box center [479, 15] width 12 height 12
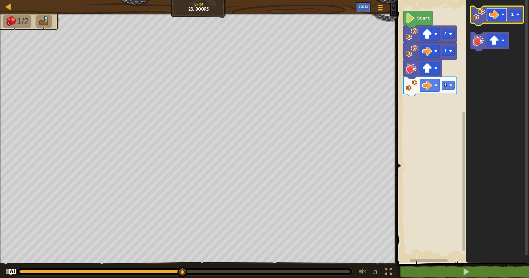
click at [503, 16] on image "Blockly Workspace" at bounding box center [503, 14] width 3 height 3
click at [480, 20] on image "Blockly Workspace" at bounding box center [479, 15] width 12 height 12
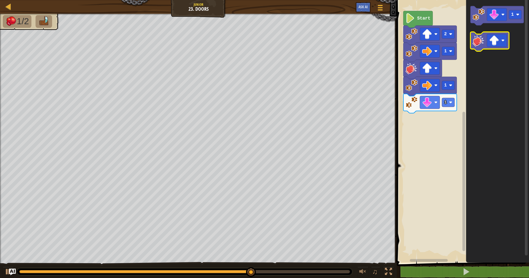
click at [483, 41] on image "Blockly Workspace" at bounding box center [479, 40] width 12 height 12
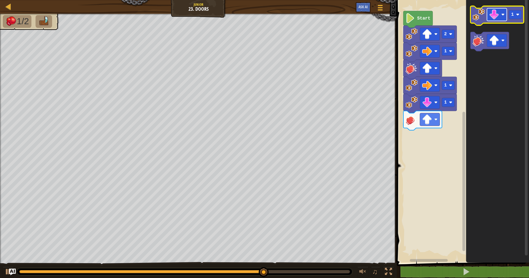
click at [503, 17] on rect "Blockly Workspace" at bounding box center [497, 14] width 20 height 13
click at [483, 19] on image "Blockly Workspace" at bounding box center [479, 15] width 12 height 12
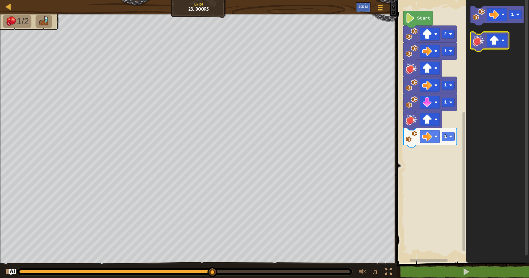
click at [484, 49] on icon "Blockly Workspace" at bounding box center [490, 41] width 39 height 19
click at [480, 47] on icon "Blockly Workspace" at bounding box center [490, 41] width 39 height 19
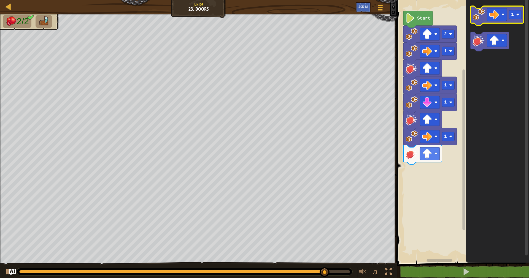
click at [477, 18] on image "Blockly Workspace" at bounding box center [479, 15] width 12 height 12
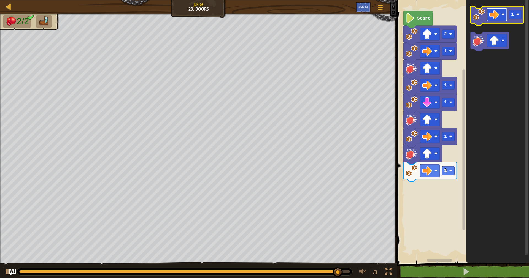
click at [504, 18] on rect "Blockly Workspace" at bounding box center [497, 14] width 20 height 13
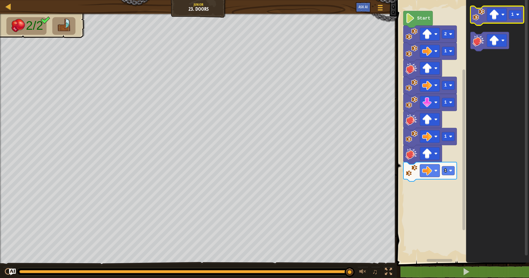
click at [480, 20] on image "Blockly Workspace" at bounding box center [479, 15] width 12 height 12
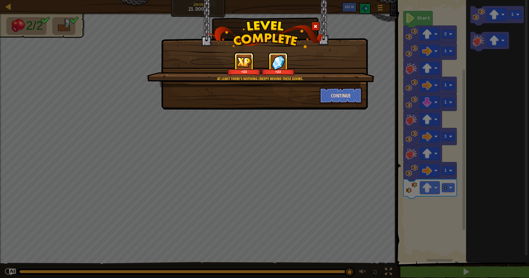
click at [333, 90] on button "Continue" at bounding box center [341, 95] width 43 height 17
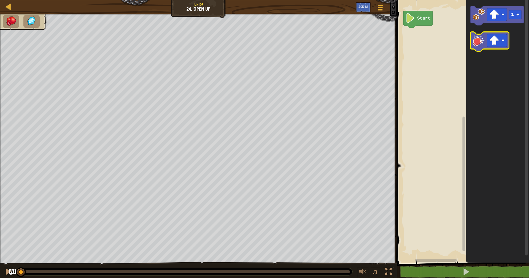
click at [482, 44] on image "Blockly Workspace" at bounding box center [479, 40] width 12 height 12
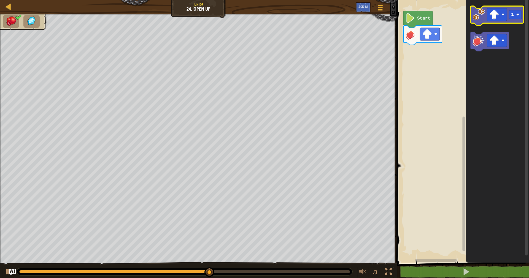
click at [480, 15] on image "Blockly Workspace" at bounding box center [479, 15] width 12 height 12
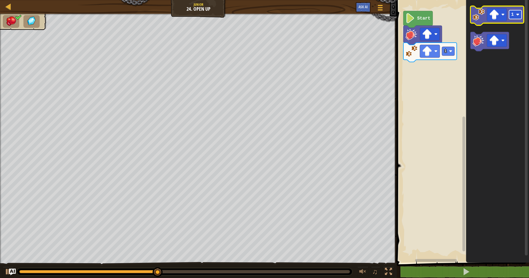
click at [520, 15] on rect "Blockly Workspace" at bounding box center [516, 14] width 13 height 9
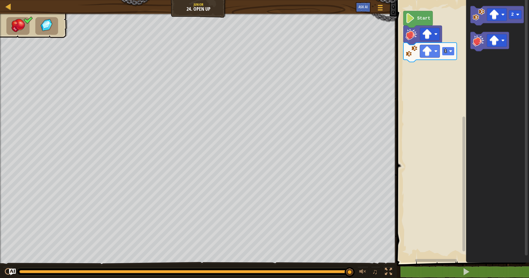
click at [453, 52] on rect "Blockly Workspace" at bounding box center [448, 51] width 13 height 9
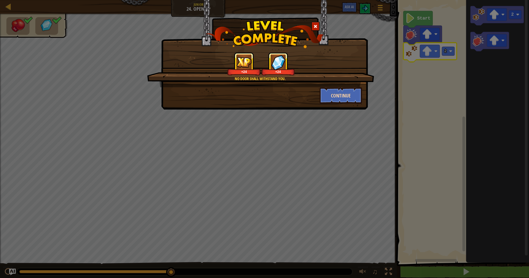
click at [360, 93] on button "Continue" at bounding box center [341, 95] width 43 height 17
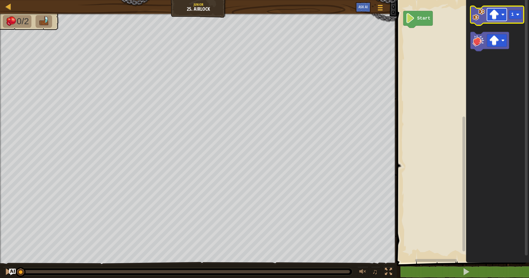
click at [493, 17] on image "Blockly Workspace" at bounding box center [495, 15] width 10 height 10
click at [479, 20] on image "Blockly Workspace" at bounding box center [479, 15] width 12 height 12
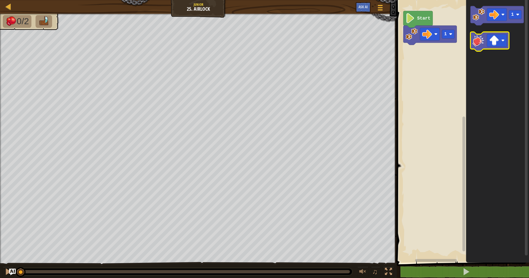
click at [478, 49] on icon "Blockly Workspace" at bounding box center [490, 41] width 39 height 19
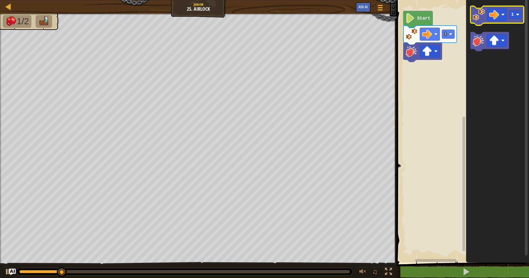
click at [482, 21] on icon "Blockly Workspace" at bounding box center [497, 15] width 53 height 19
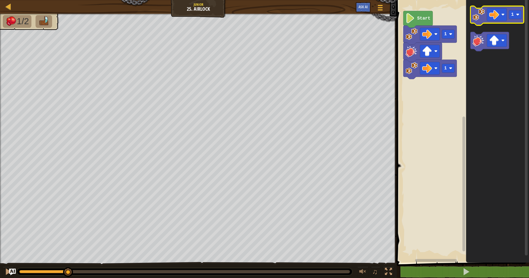
click at [482, 21] on icon "Blockly Workspace" at bounding box center [497, 15] width 53 height 19
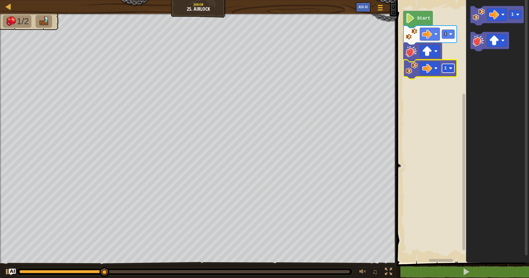
click at [452, 69] on image "Blockly Workspace" at bounding box center [450, 68] width 3 height 3
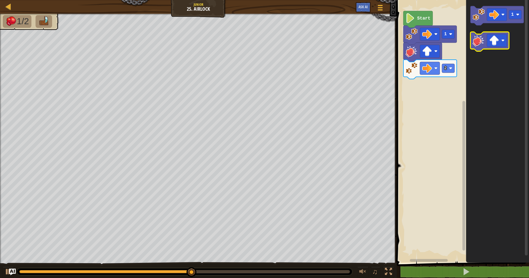
click at [481, 44] on image "Blockly Workspace" at bounding box center [479, 40] width 12 height 12
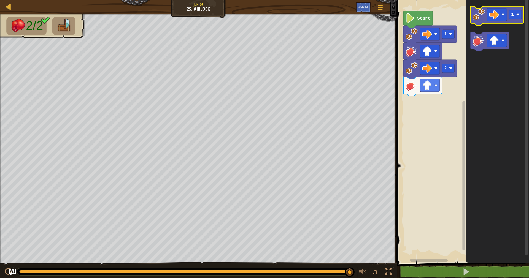
click at [481, 21] on icon "Blockly Workspace" at bounding box center [497, 15] width 53 height 19
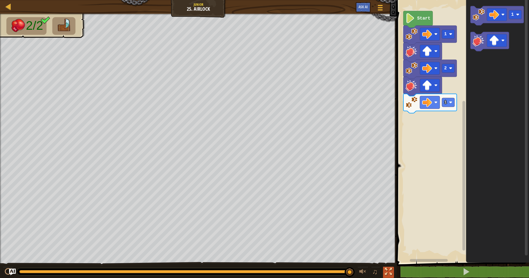
click at [387, 274] on div at bounding box center [388, 272] width 7 height 7
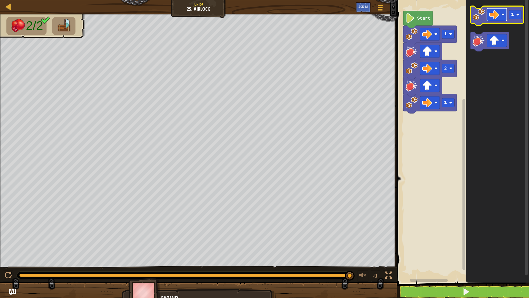
click at [489, 17] on rect "Blockly Workspace" at bounding box center [497, 14] width 20 height 13
click at [479, 17] on image "Blockly Workspace" at bounding box center [479, 15] width 12 height 12
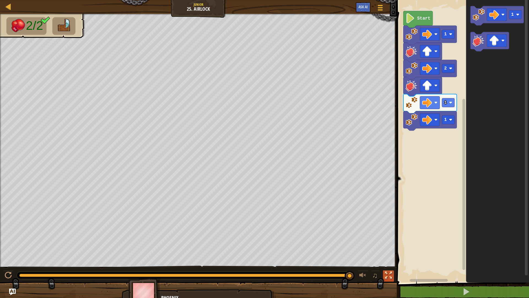
click at [393, 275] on button at bounding box center [388, 275] width 11 height 11
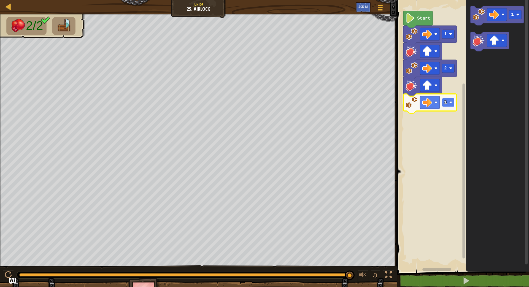
click at [448, 105] on rect "Blockly Workspace" at bounding box center [448, 102] width 13 height 9
click at [419, 14] on icon "Blockly Workspace" at bounding box center [418, 19] width 29 height 17
click at [414, 20] on image "Blockly Workspace" at bounding box center [410, 18] width 9 height 10
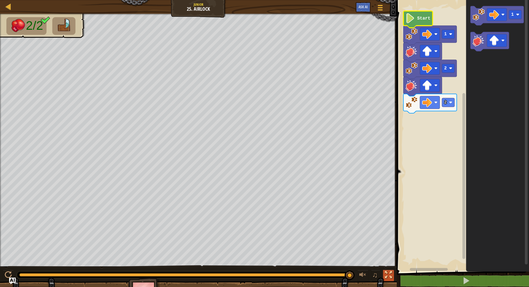
click at [391, 275] on div at bounding box center [388, 275] width 7 height 7
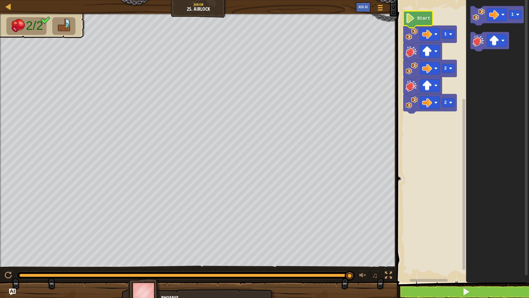
click at [413, 14] on image "Blockly Workspace" at bounding box center [410, 18] width 9 height 10
click at [412, 18] on image "Blockly Workspace" at bounding box center [410, 18] width 9 height 10
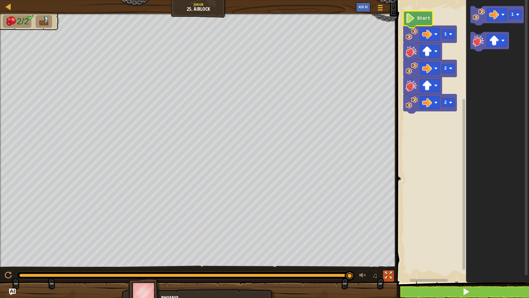
click at [390, 276] on div at bounding box center [388, 275] width 7 height 7
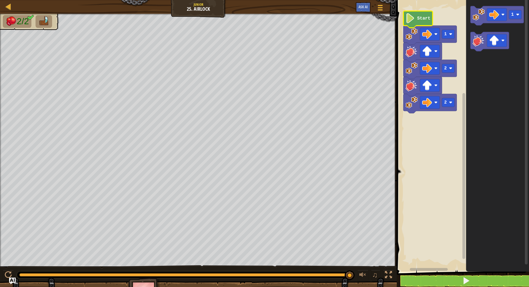
click at [422, 23] on icon "Blockly Workspace" at bounding box center [418, 19] width 29 height 17
click at [525, 88] on div "Start 1 2 2 1" at bounding box center [462, 134] width 134 height 275
click at [7, 4] on div at bounding box center [8, 6] width 7 height 7
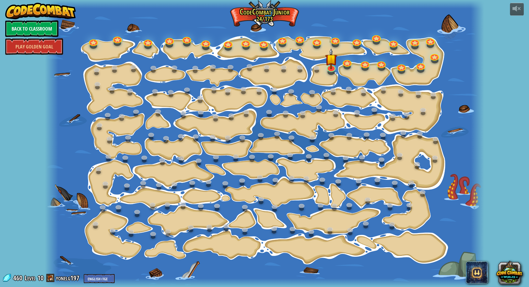
click at [37, 26] on link "Back to Classroom" at bounding box center [31, 28] width 53 height 17
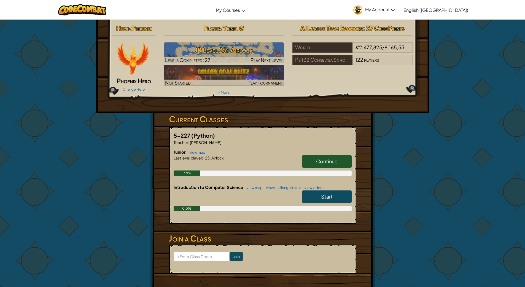
click at [398, 6] on link "My Account" at bounding box center [374, 9] width 47 height 17
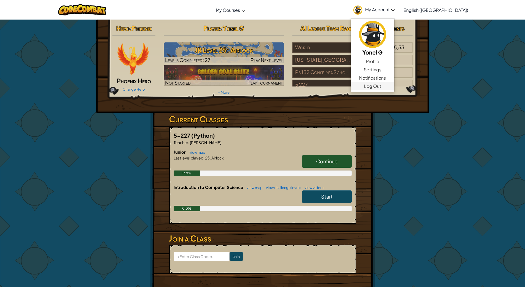
click at [395, 89] on link "Log Out" at bounding box center [373, 86] width 44 height 8
